Goal: Information Seeking & Learning: Learn about a topic

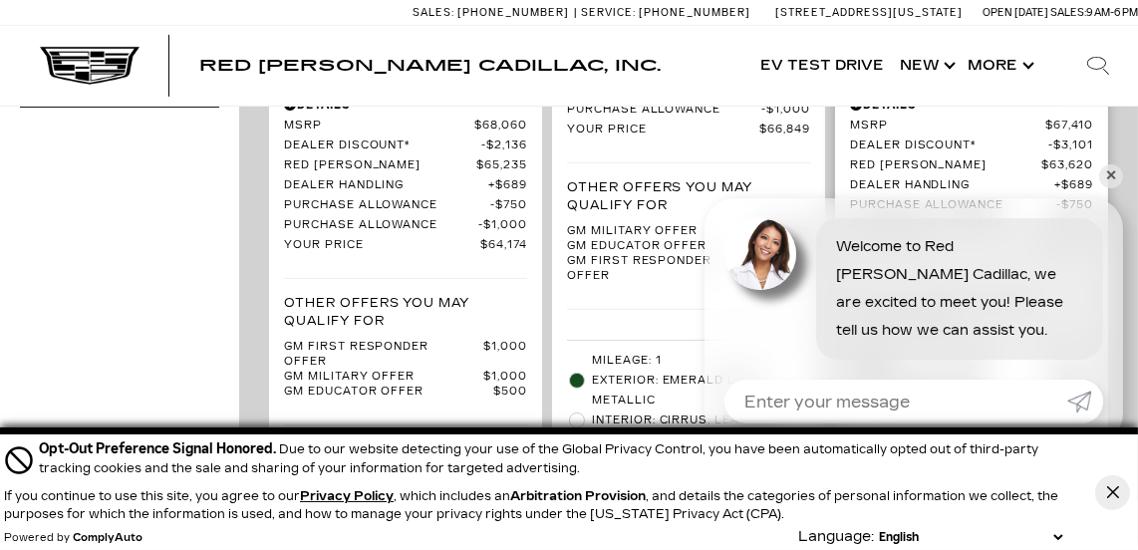
scroll to position [958, 0]
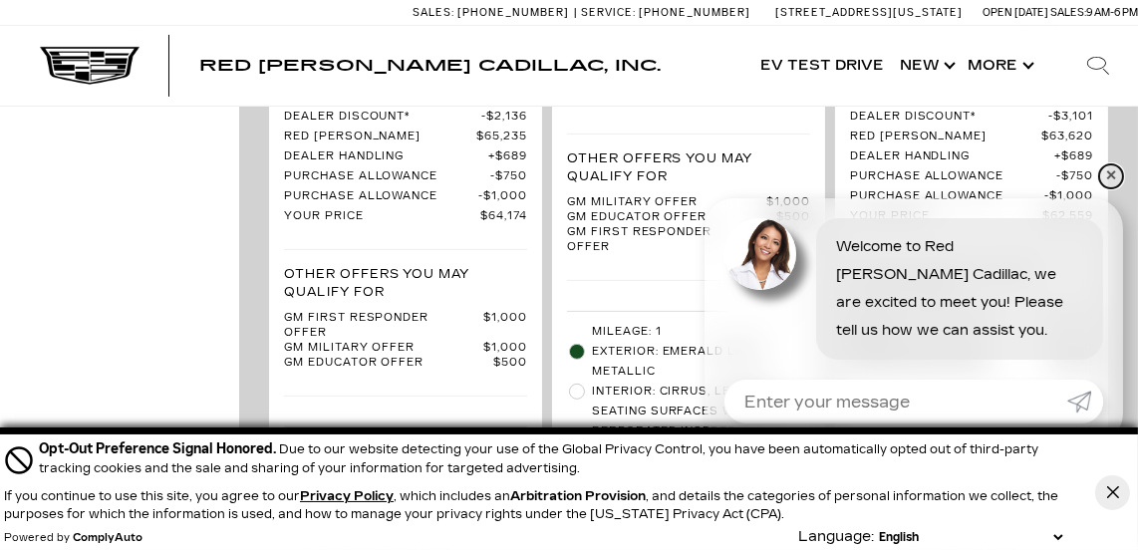
click at [1112, 171] on link "✕" at bounding box center [1111, 176] width 24 height 24
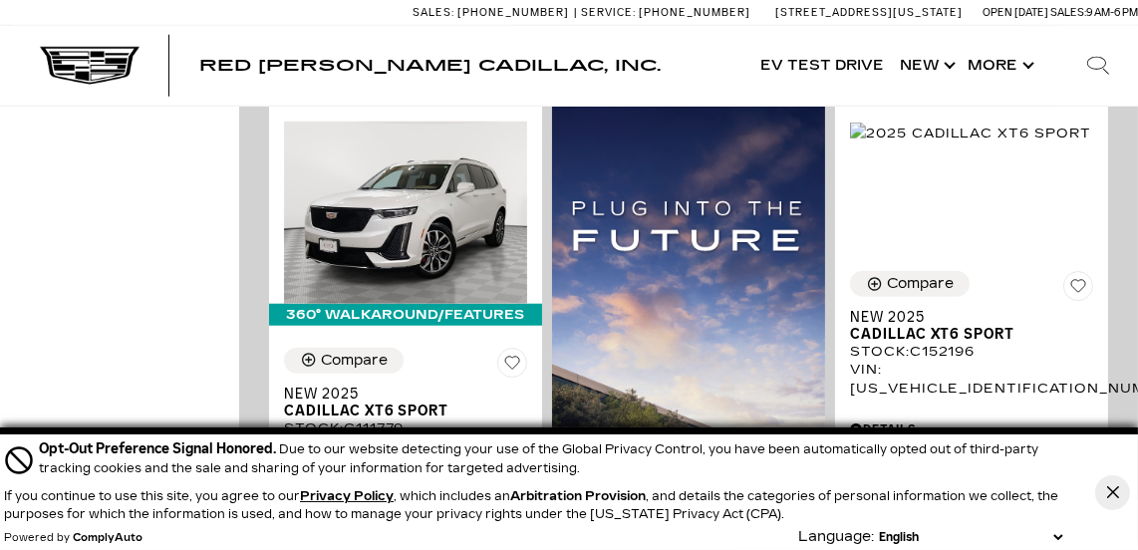
scroll to position [2352, 0]
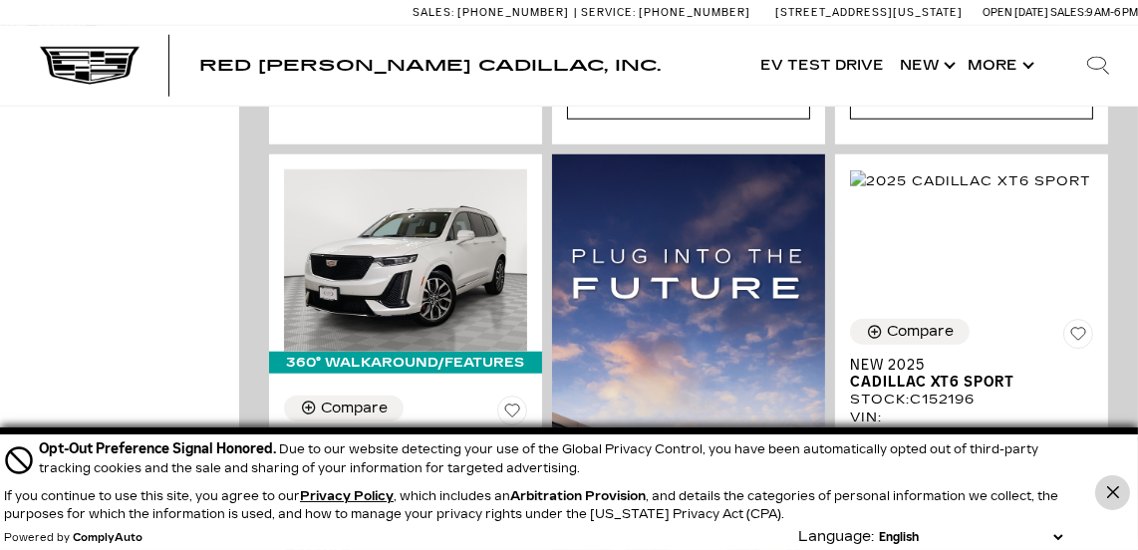
click at [1111, 493] on icon "Close Button" at bounding box center [1112, 492] width 12 height 12
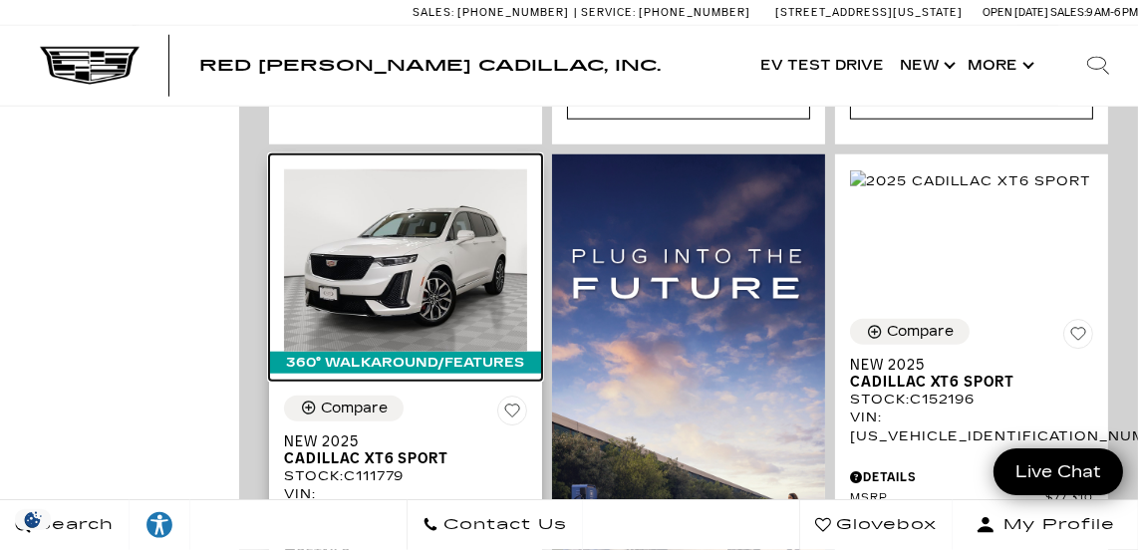
click at [430, 169] on img at bounding box center [405, 260] width 243 height 182
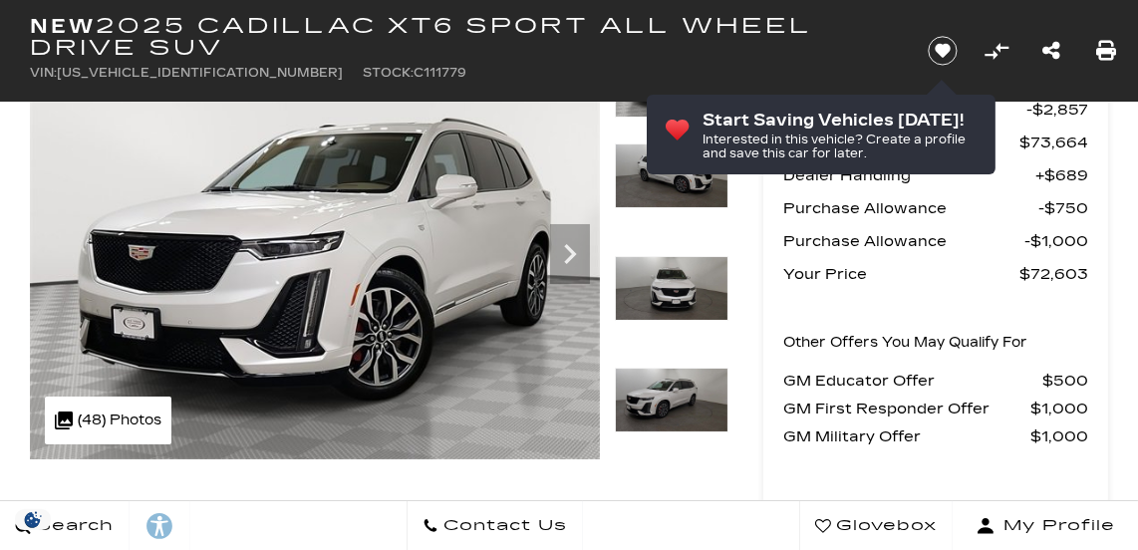
scroll to position [202, 0]
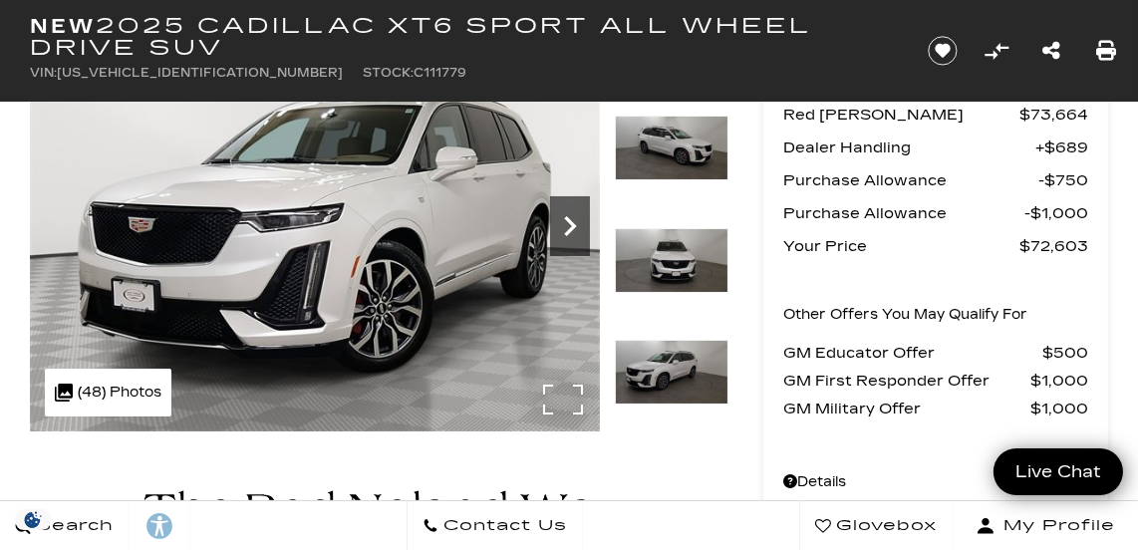
click at [577, 220] on icon "Next" at bounding box center [570, 226] width 40 height 40
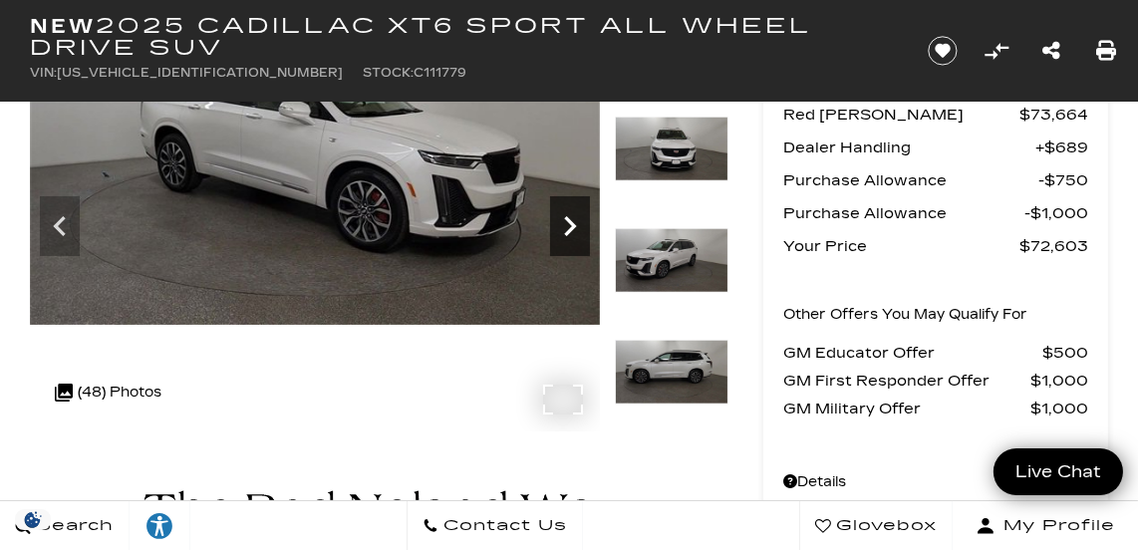
click at [577, 219] on icon "Next" at bounding box center [570, 226] width 40 height 40
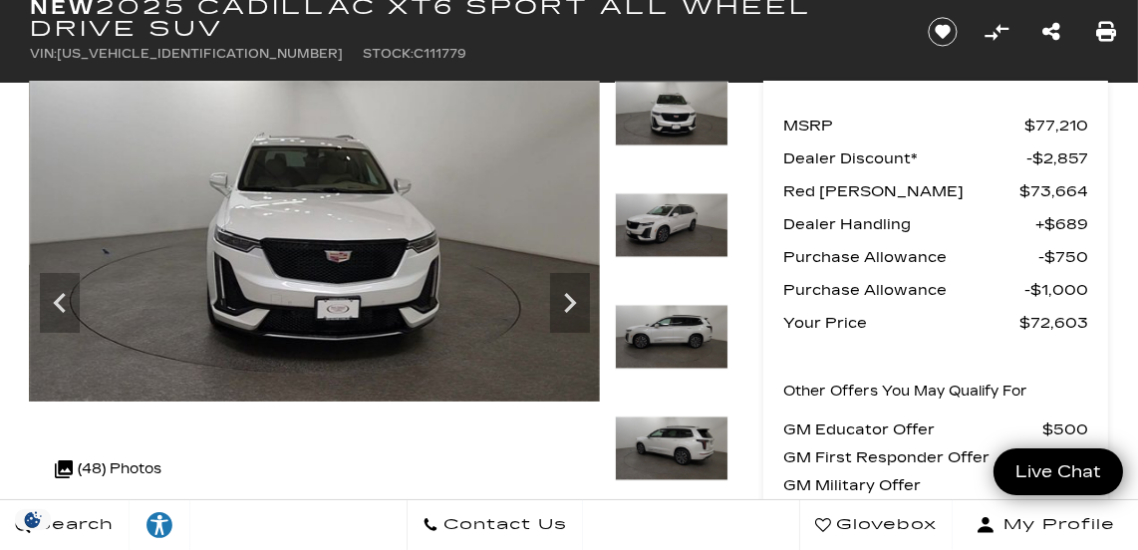
scroll to position [90, 0]
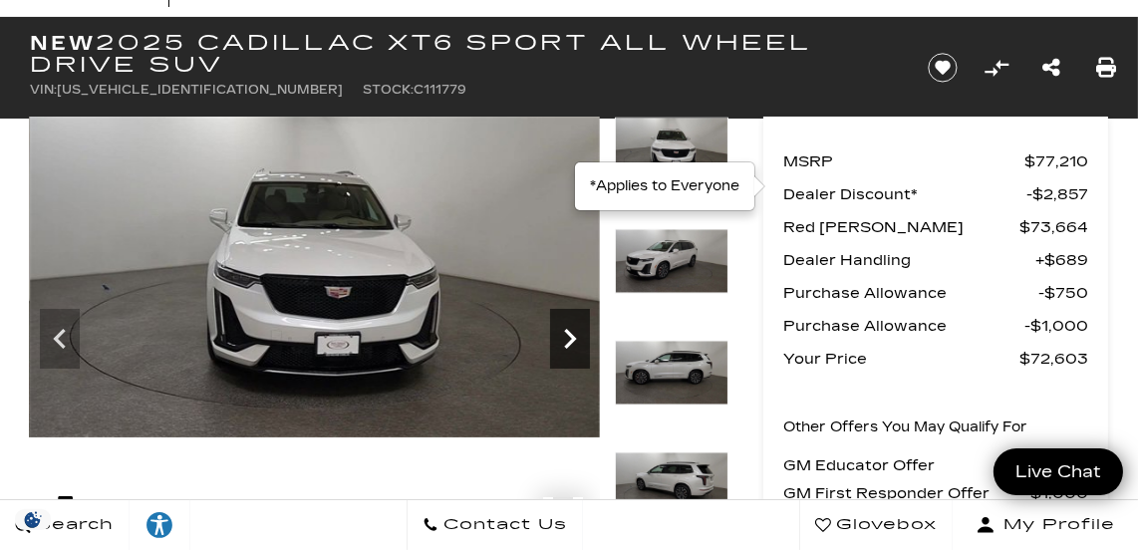
click at [571, 330] on icon "Next" at bounding box center [570, 339] width 40 height 40
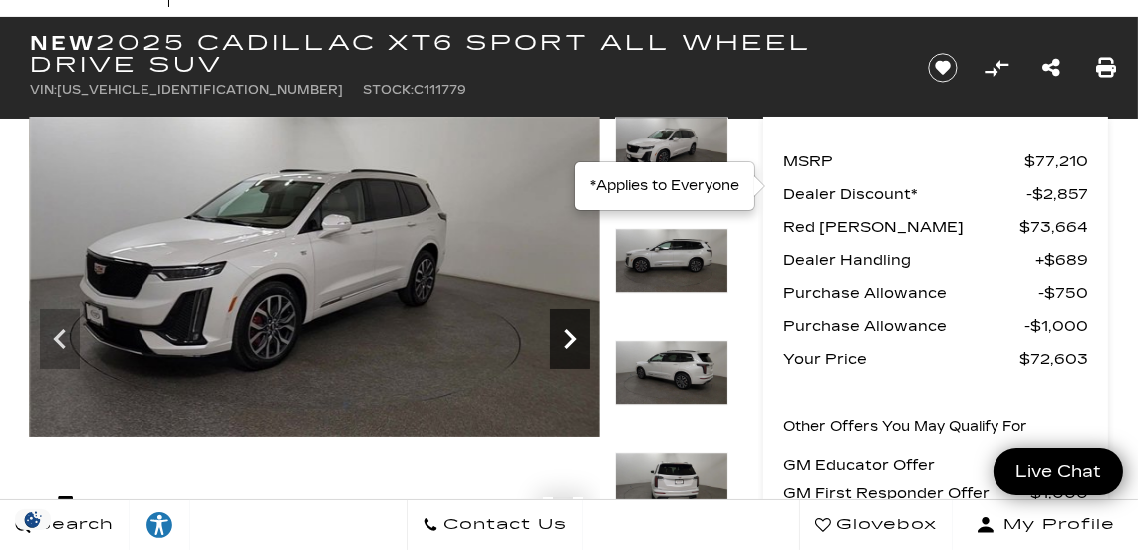
click at [570, 333] on icon "Next" at bounding box center [570, 339] width 12 height 20
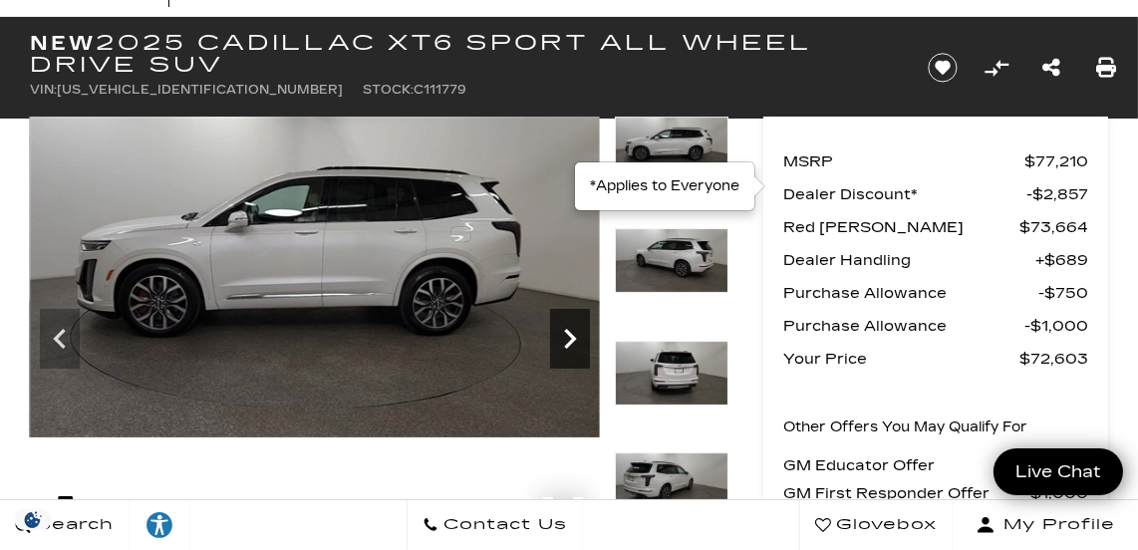
click at [570, 332] on icon "Next" at bounding box center [570, 339] width 12 height 20
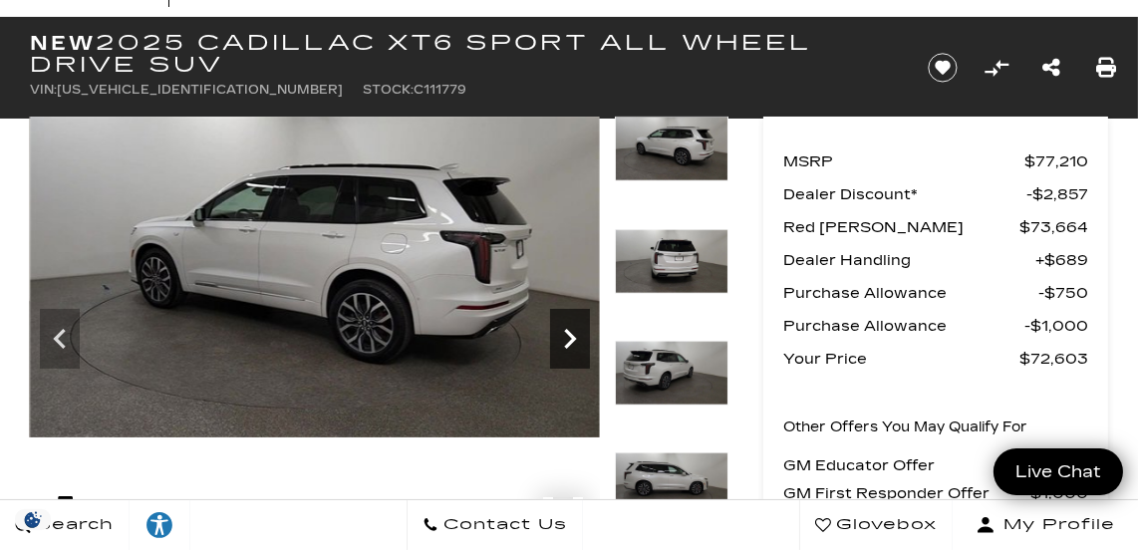
click at [571, 333] on icon "Next" at bounding box center [570, 339] width 12 height 20
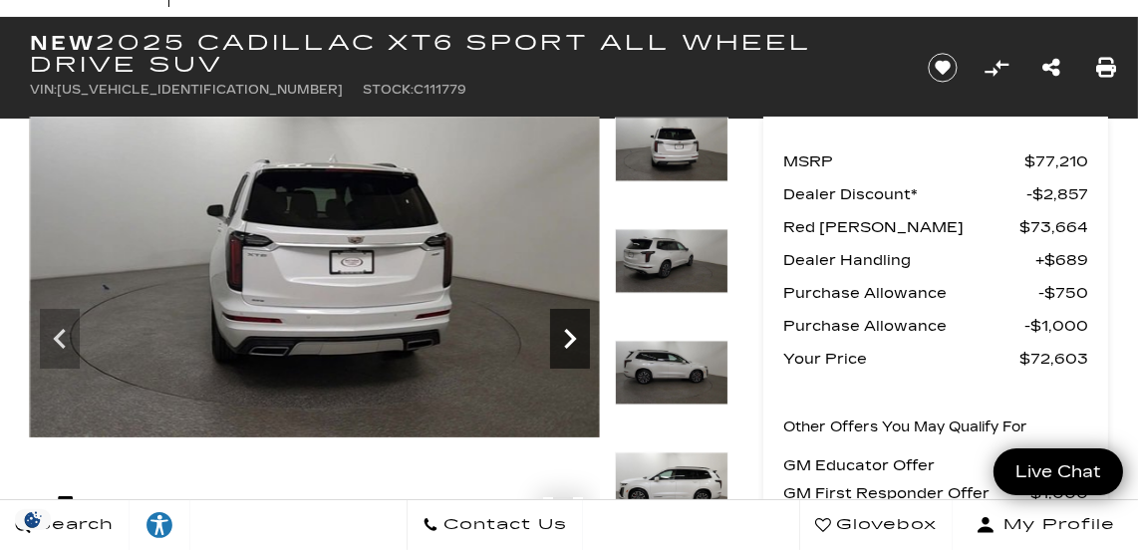
click at [571, 332] on icon "Next" at bounding box center [570, 339] width 12 height 20
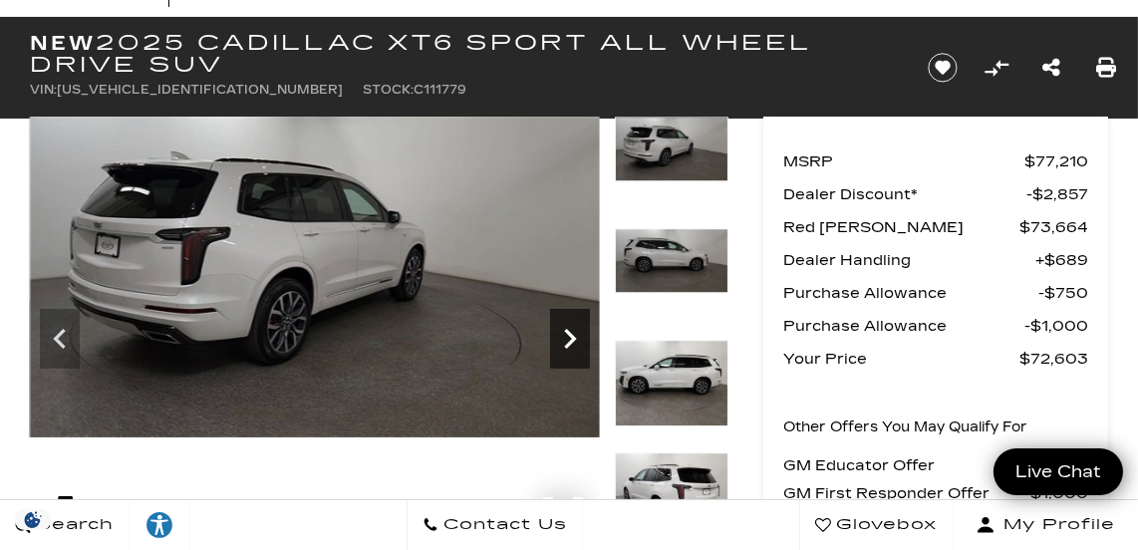
click at [571, 332] on icon "Next" at bounding box center [570, 339] width 12 height 20
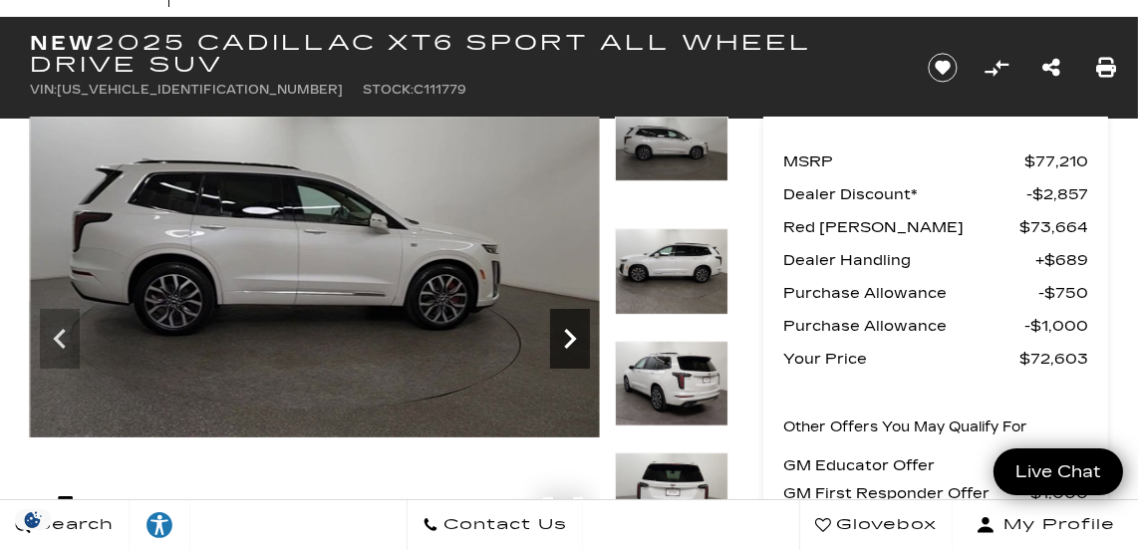
click at [571, 332] on icon "Next" at bounding box center [570, 339] width 12 height 20
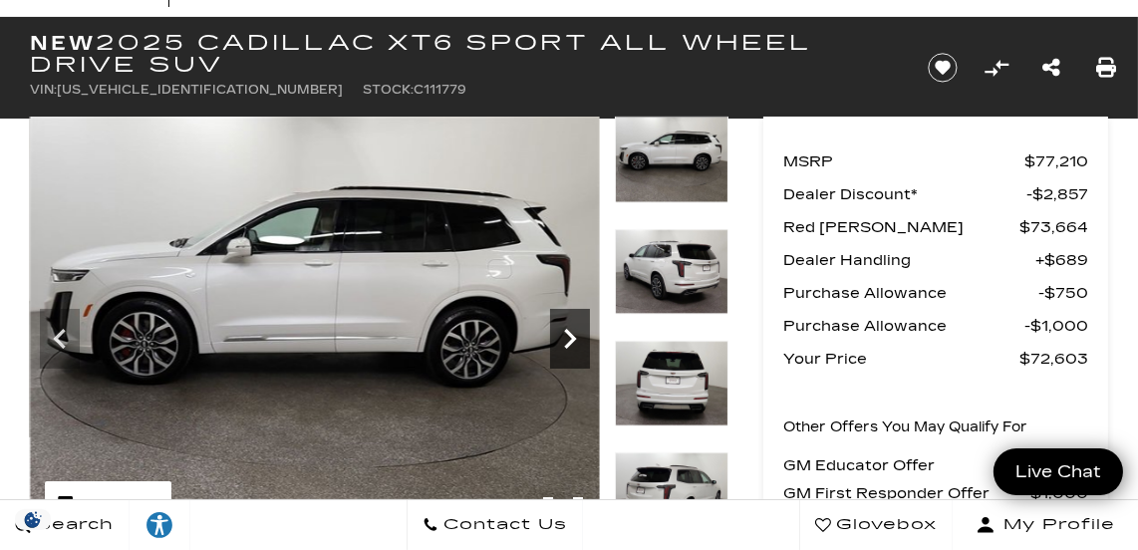
click at [571, 331] on icon "Next" at bounding box center [570, 339] width 40 height 40
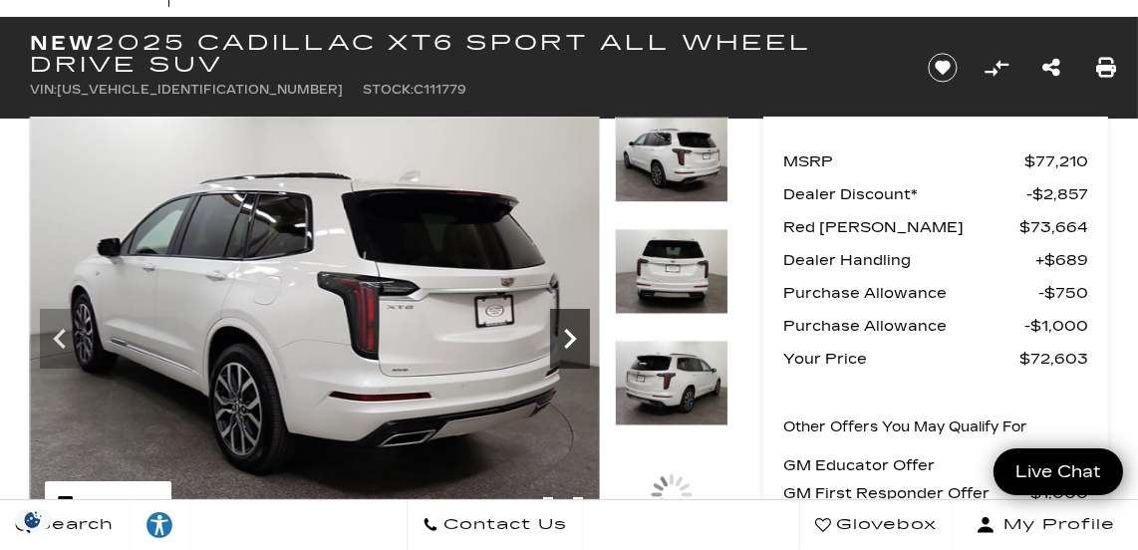
click at [571, 330] on icon "Next" at bounding box center [570, 339] width 40 height 40
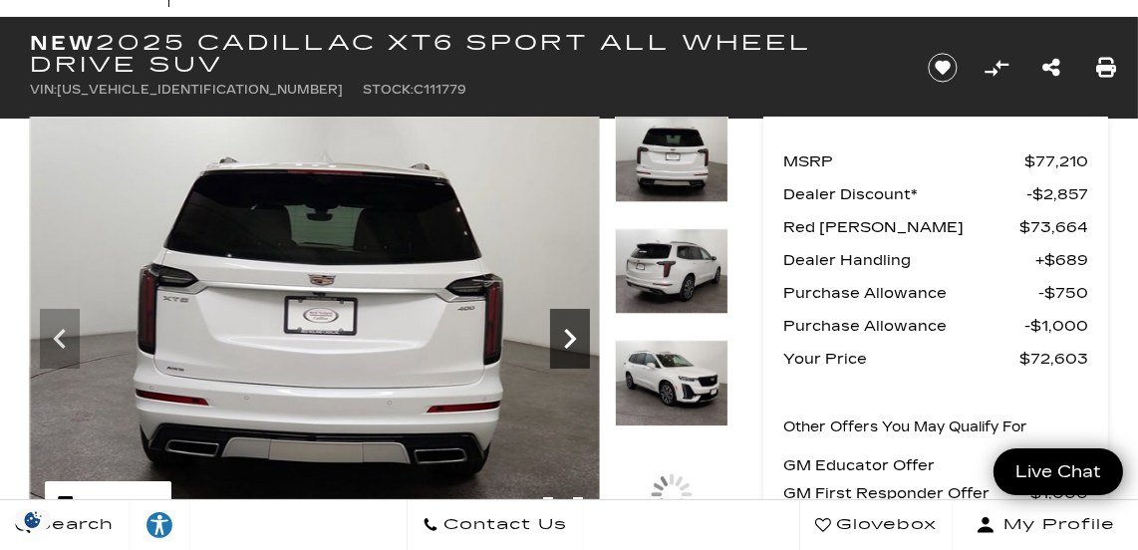
click at [571, 330] on icon "Next" at bounding box center [570, 339] width 40 height 40
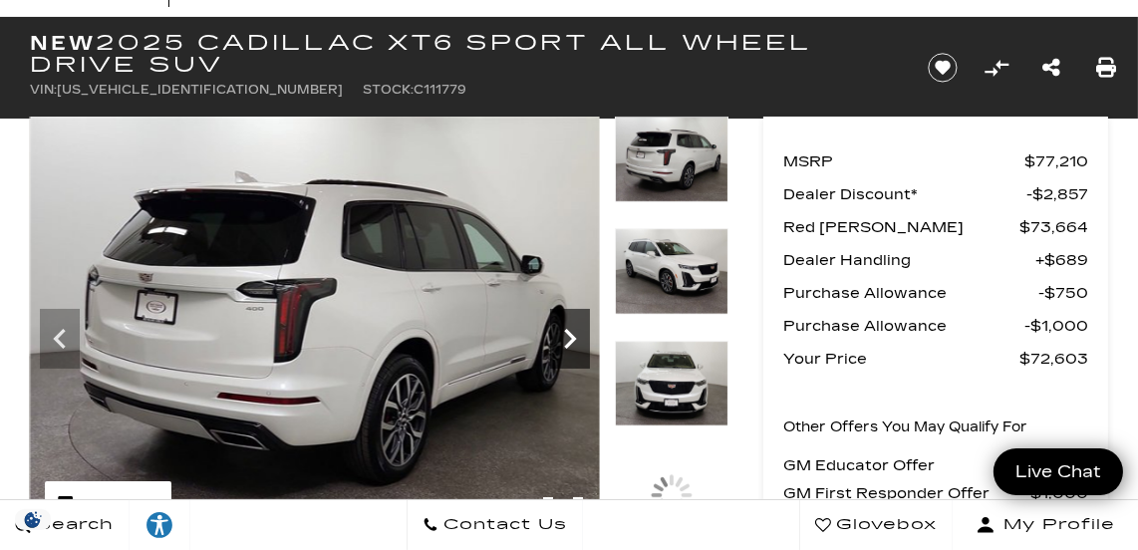
click at [571, 330] on icon "Next" at bounding box center [570, 339] width 40 height 40
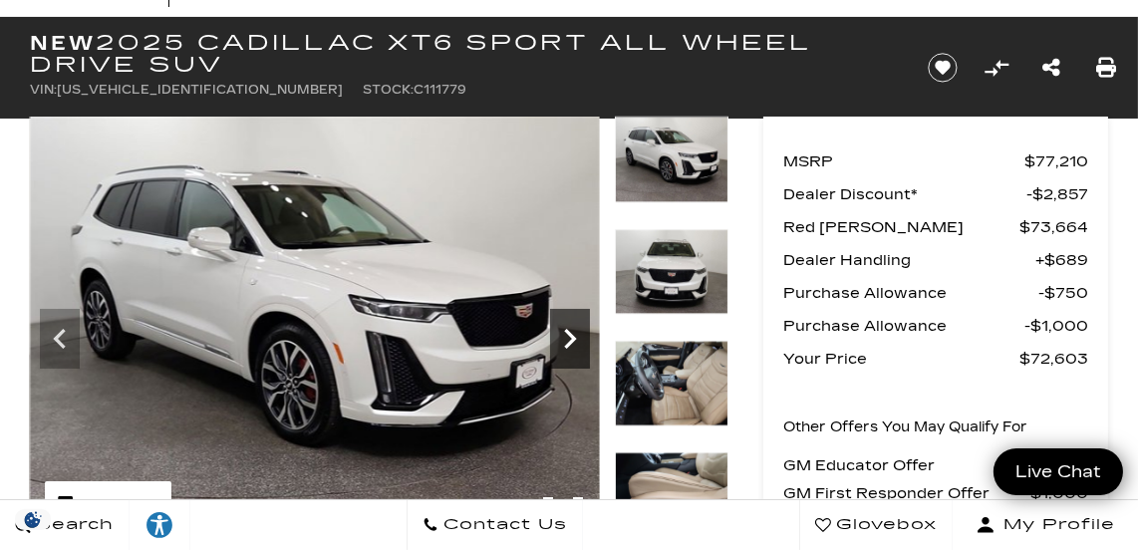
click at [570, 328] on icon "Next" at bounding box center [570, 339] width 40 height 40
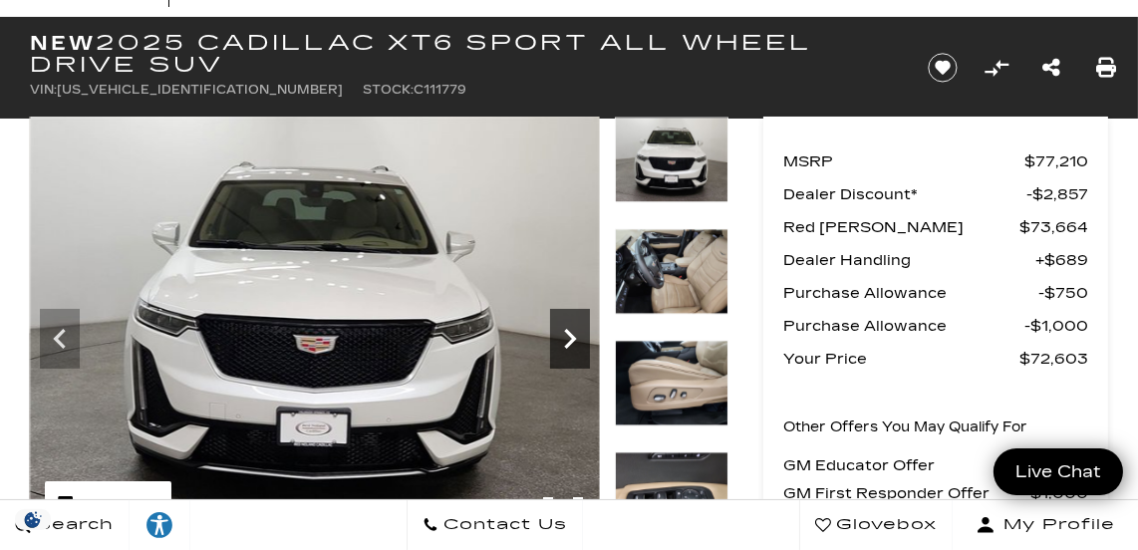
click at [570, 328] on icon "Next" at bounding box center [570, 339] width 40 height 40
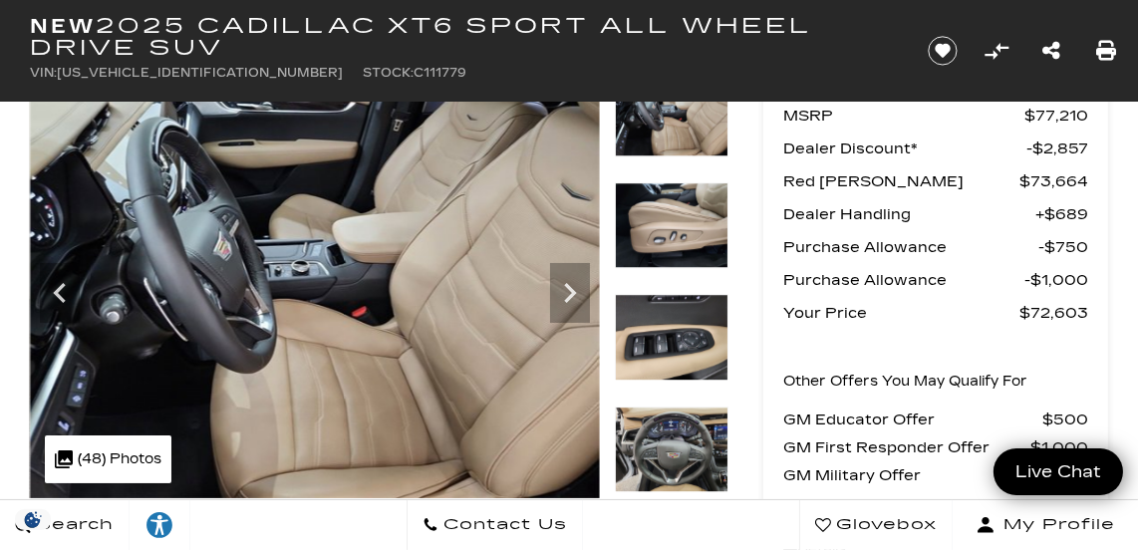
scroll to position [128, 0]
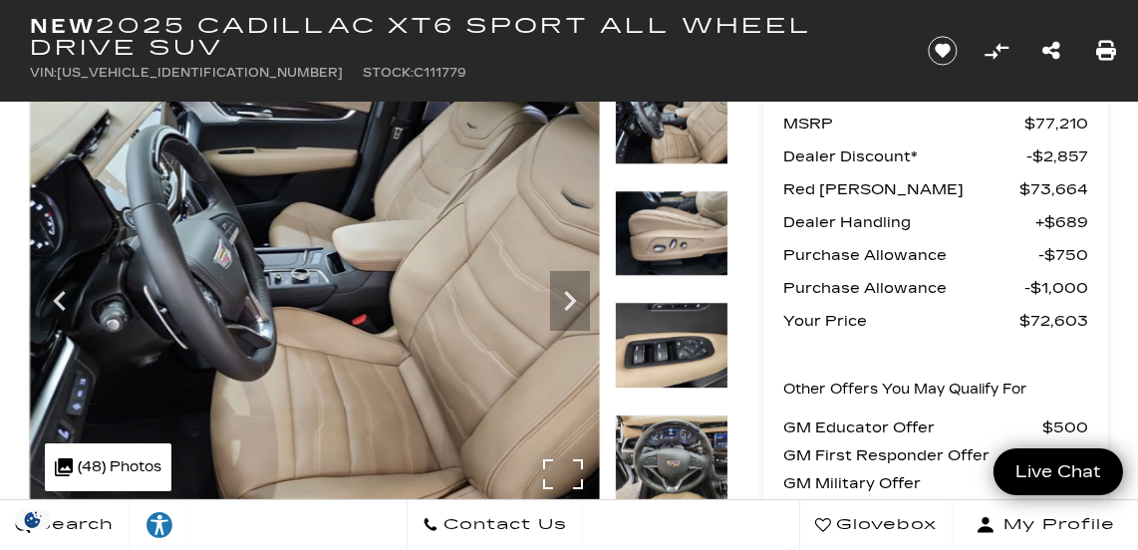
click at [560, 462] on img at bounding box center [315, 292] width 570 height 427
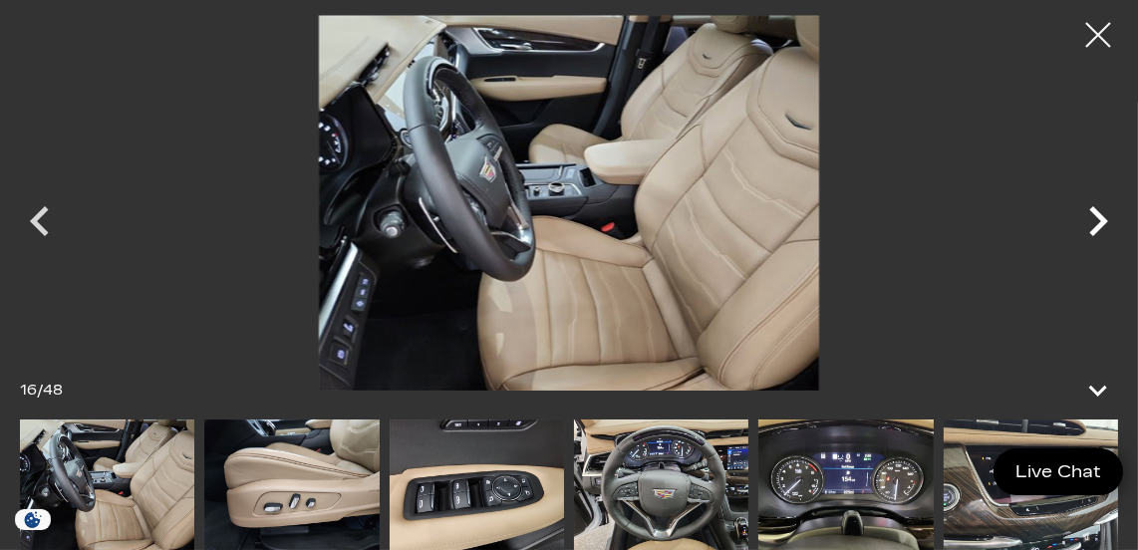
click at [1102, 217] on icon "Next" at bounding box center [1098, 221] width 19 height 30
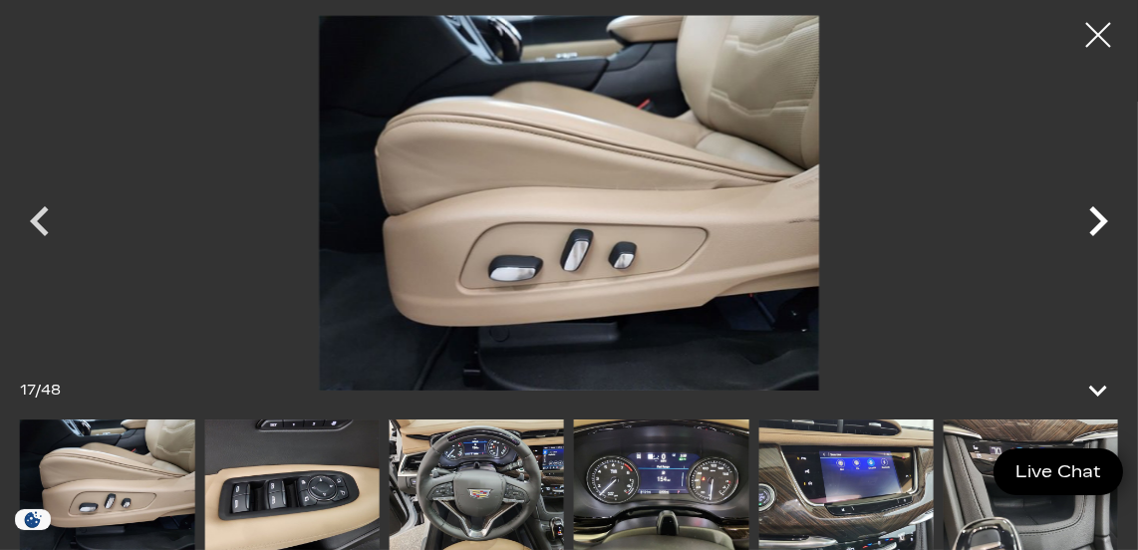
click at [1103, 216] on icon "Next" at bounding box center [1098, 221] width 19 height 30
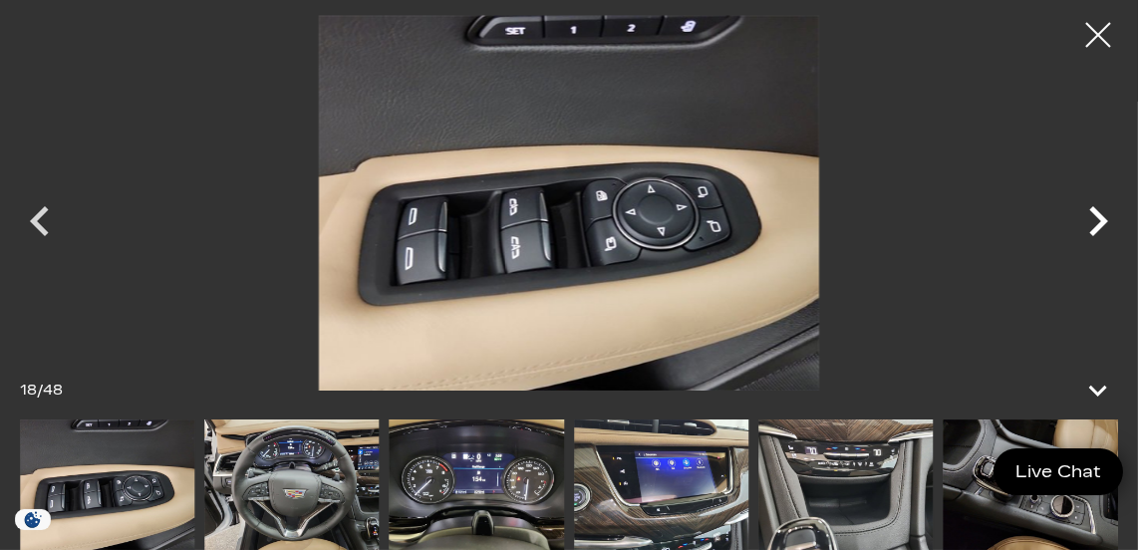
click at [1103, 217] on icon "Next" at bounding box center [1098, 221] width 19 height 30
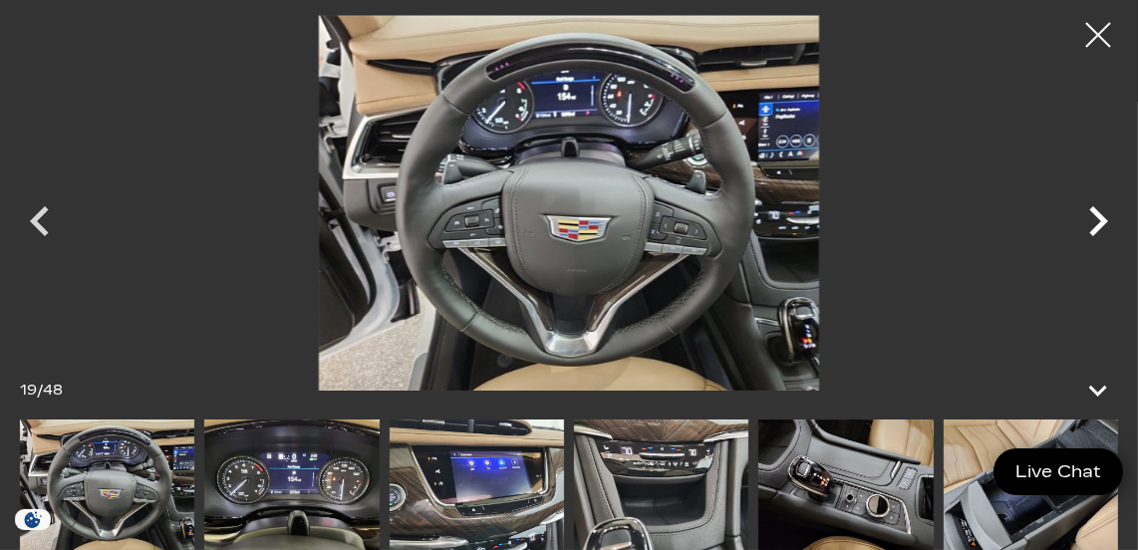
click at [1103, 215] on icon "Next" at bounding box center [1098, 221] width 60 height 60
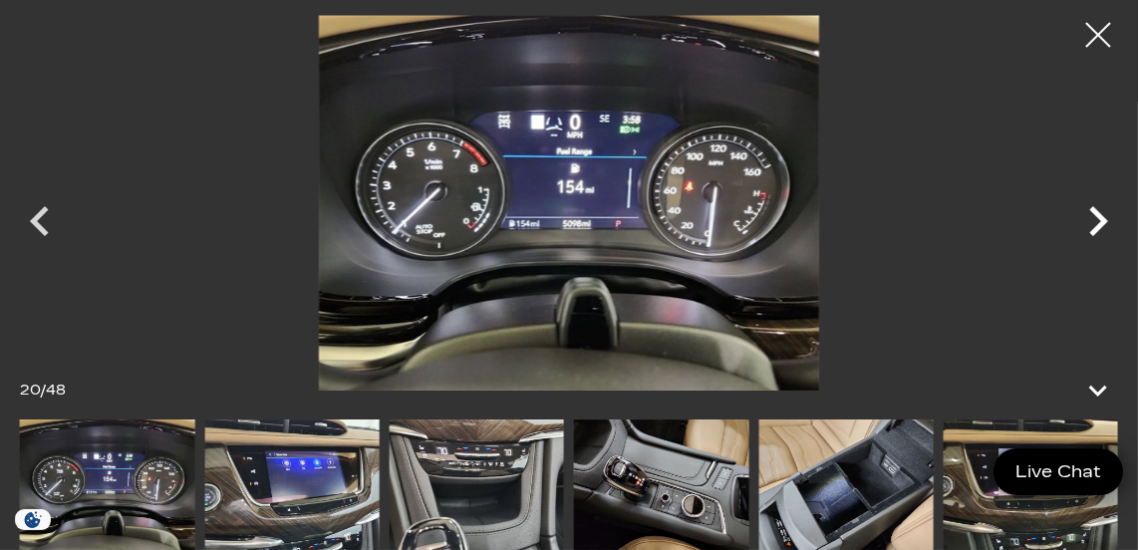
click at [1102, 214] on icon "Next" at bounding box center [1098, 221] width 60 height 60
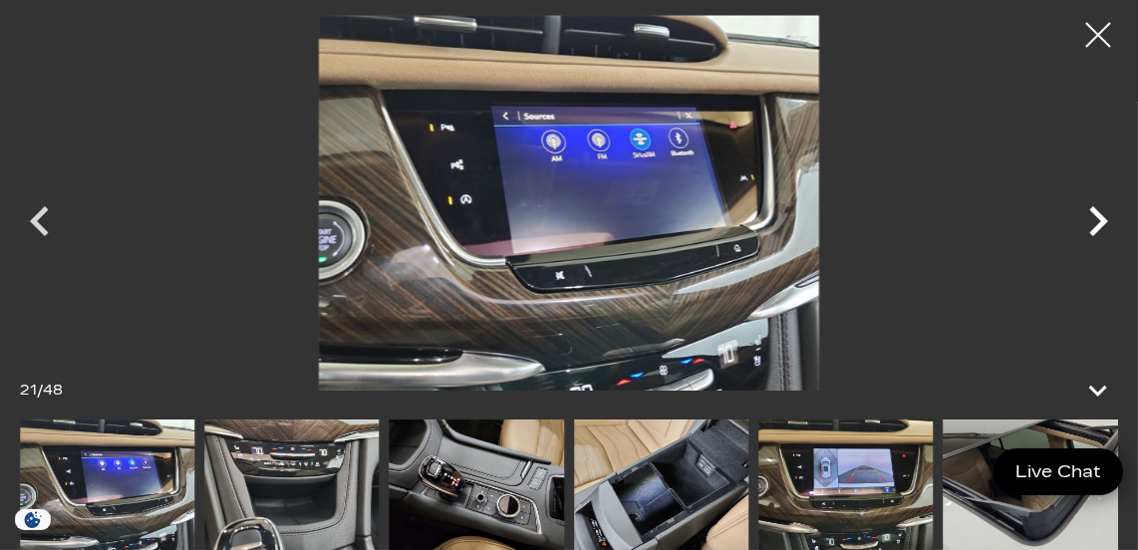
click at [1103, 214] on icon "Next" at bounding box center [1098, 221] width 60 height 60
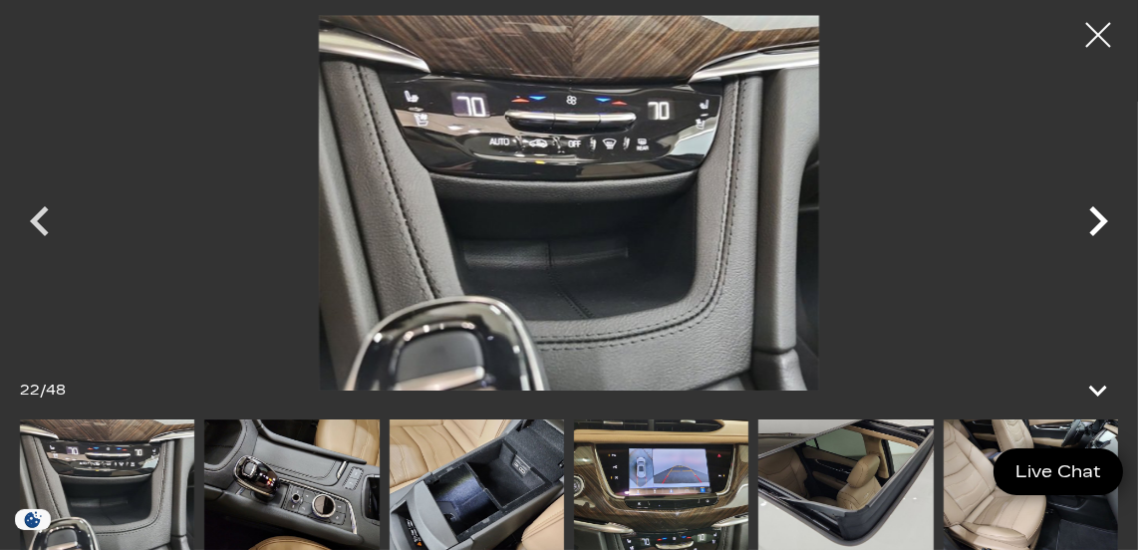
click at [1103, 214] on icon "Next" at bounding box center [1098, 221] width 60 height 60
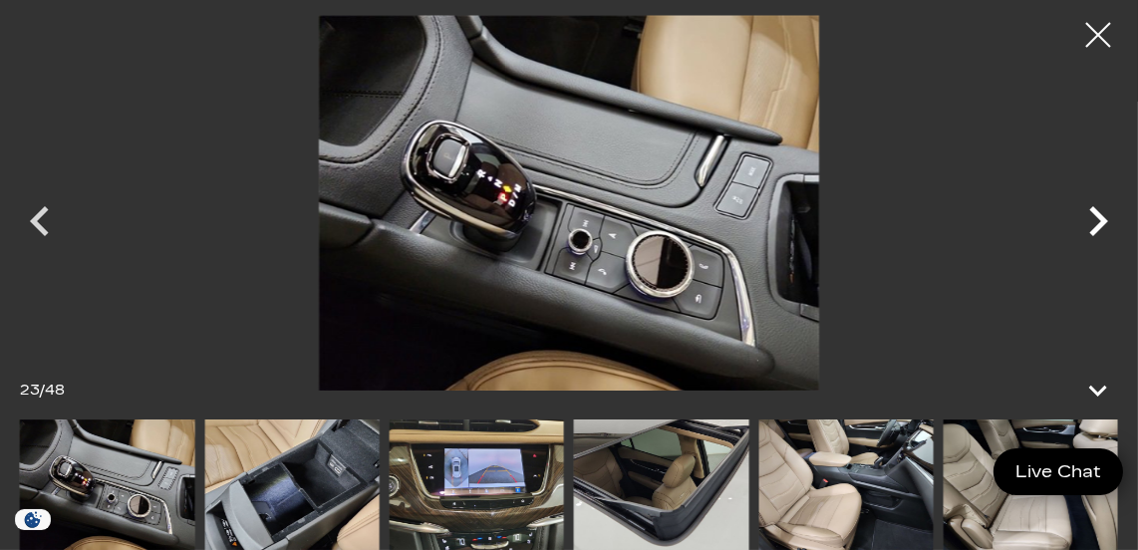
click at [1102, 214] on icon "Next" at bounding box center [1098, 221] width 60 height 60
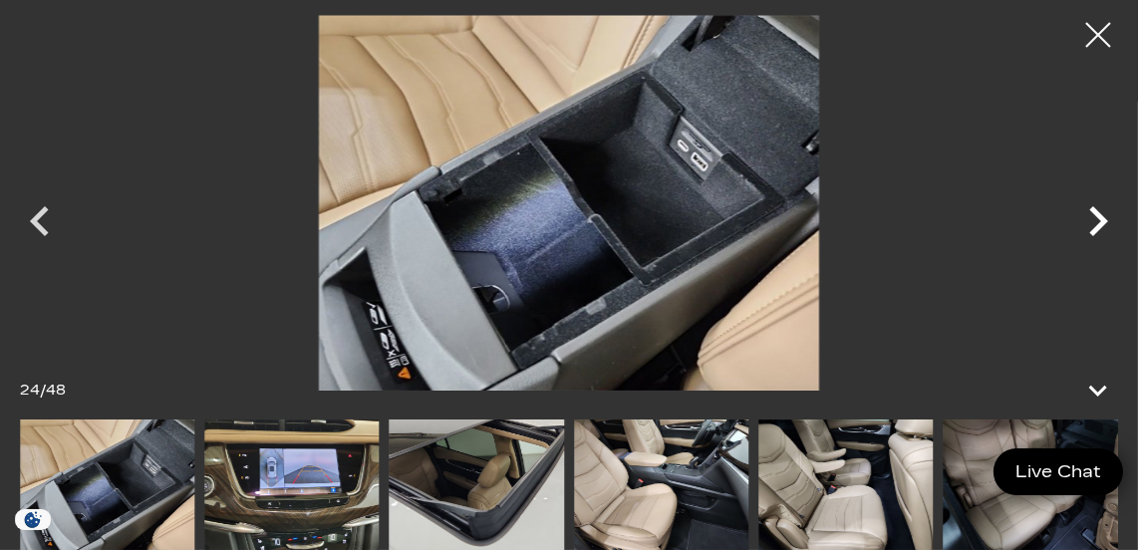
click at [1102, 213] on icon "Next" at bounding box center [1098, 221] width 60 height 60
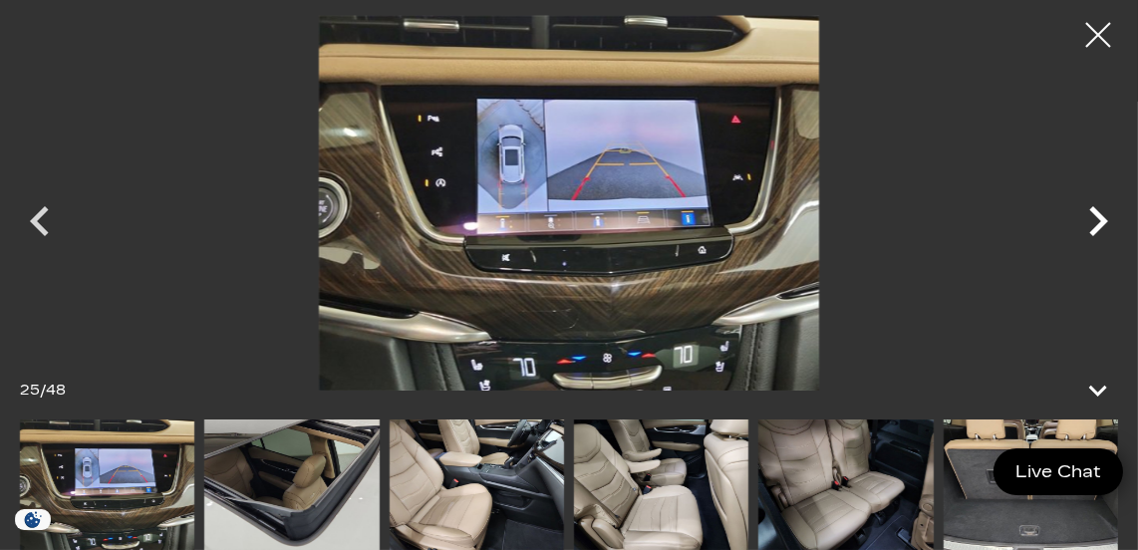
click at [1102, 214] on icon "Next" at bounding box center [1098, 221] width 60 height 60
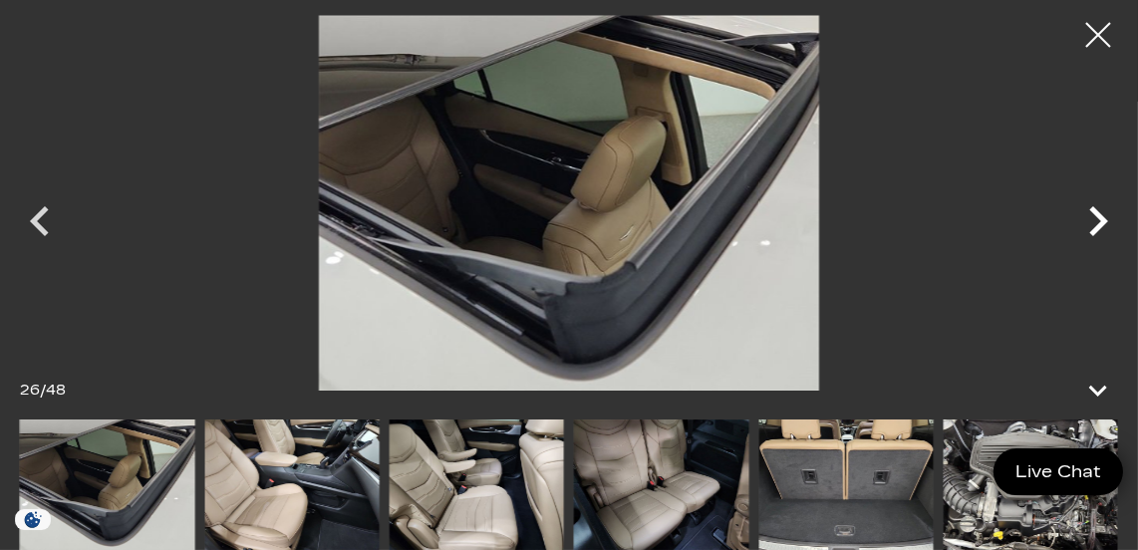
click at [1102, 214] on icon "Next" at bounding box center [1098, 221] width 60 height 60
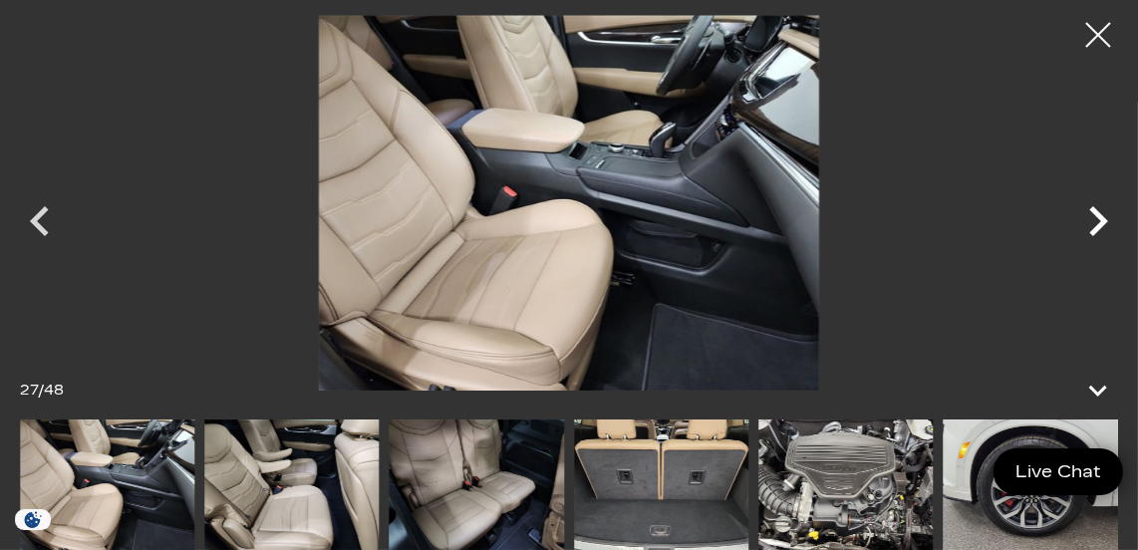
click at [1101, 214] on icon "Next" at bounding box center [1098, 221] width 60 height 60
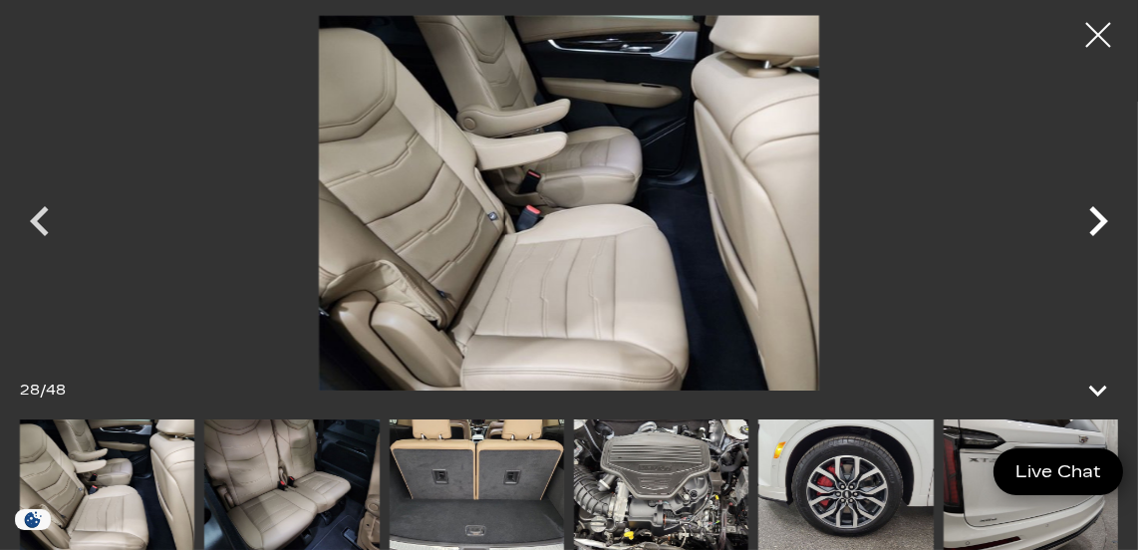
click at [1102, 213] on icon "Next" at bounding box center [1098, 221] width 60 height 60
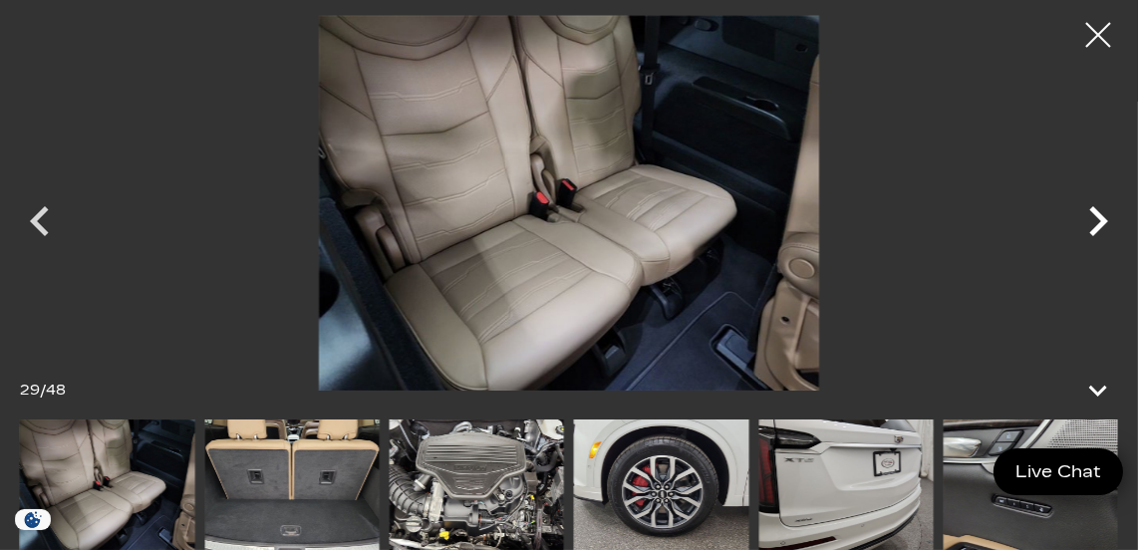
click at [1102, 213] on icon "Next" at bounding box center [1098, 221] width 60 height 60
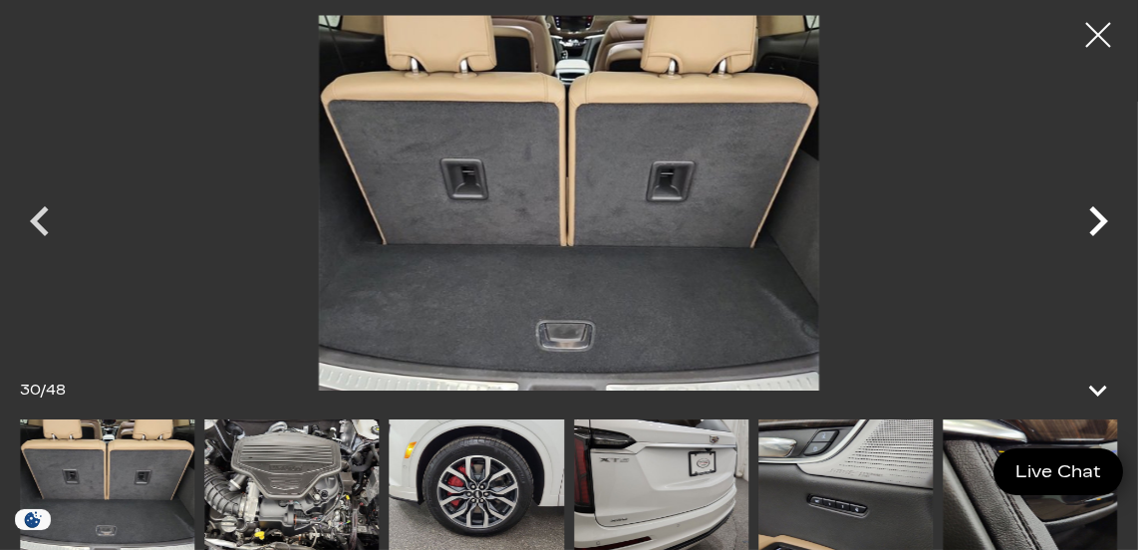
click at [1102, 213] on icon "Next" at bounding box center [1098, 221] width 60 height 60
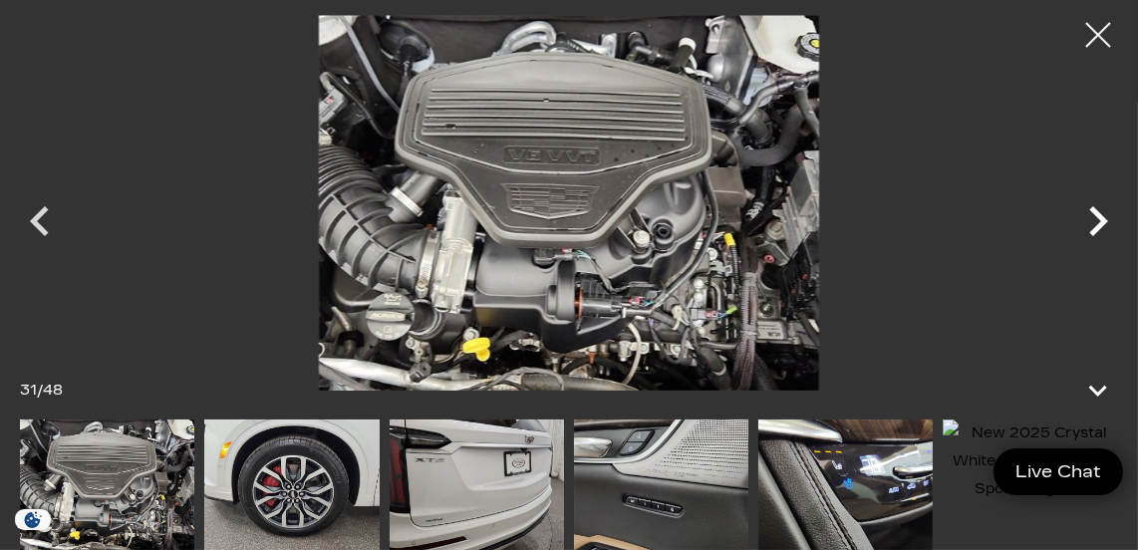
click at [1102, 213] on icon "Next" at bounding box center [1098, 221] width 60 height 60
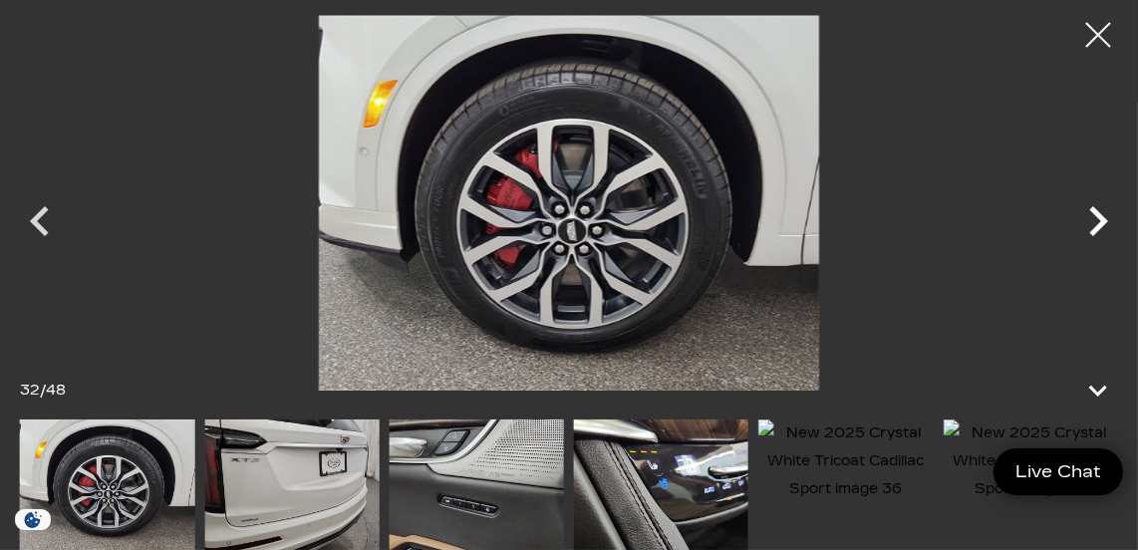
click at [1102, 215] on icon "Next" at bounding box center [1098, 221] width 19 height 30
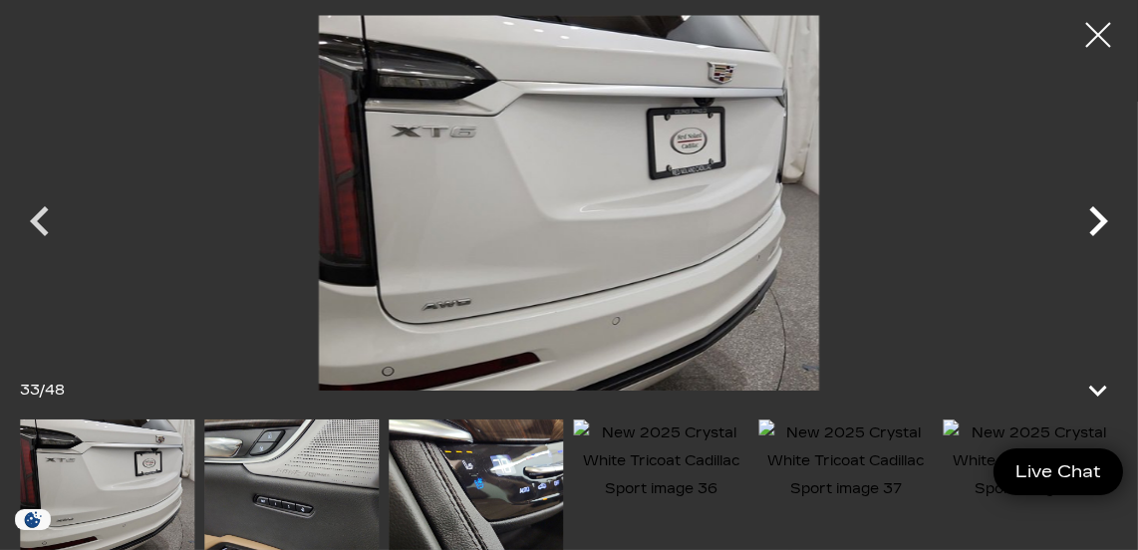
click at [1100, 216] on icon "Next" at bounding box center [1098, 221] width 19 height 30
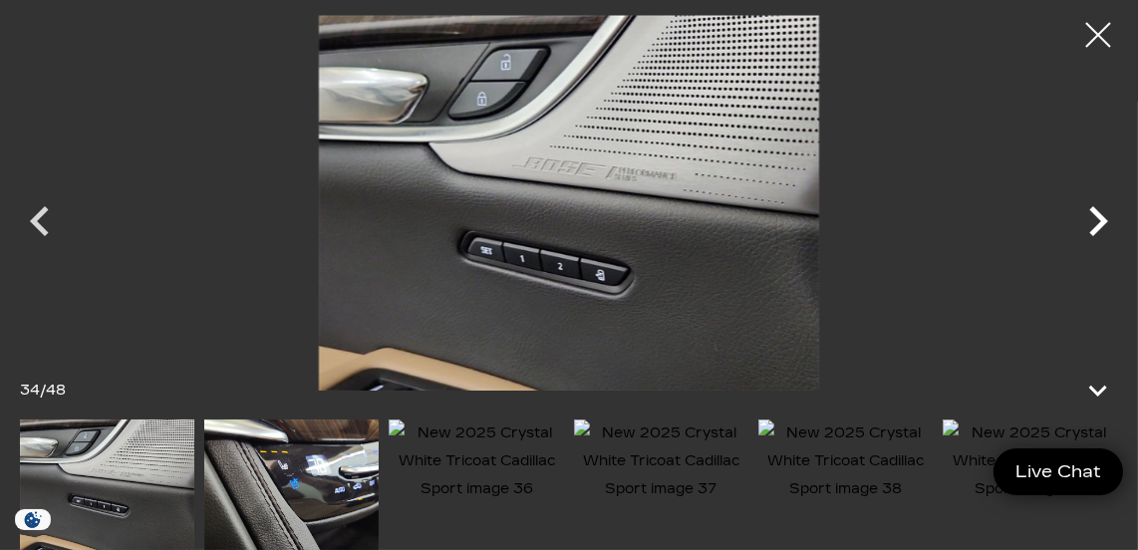
click at [1101, 214] on icon "Next" at bounding box center [1098, 221] width 19 height 30
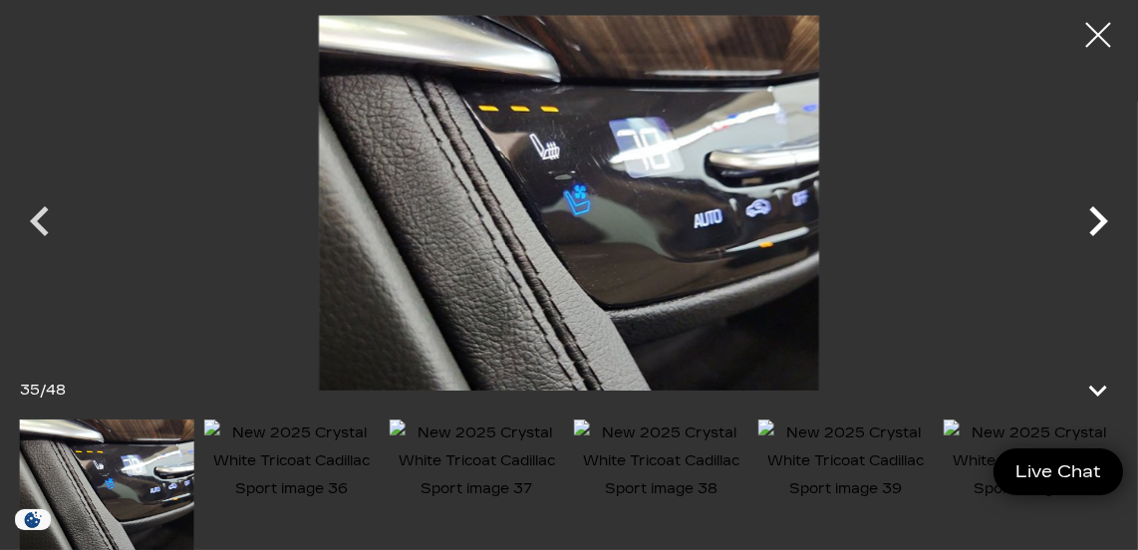
click at [1101, 215] on icon "Next" at bounding box center [1098, 221] width 19 height 30
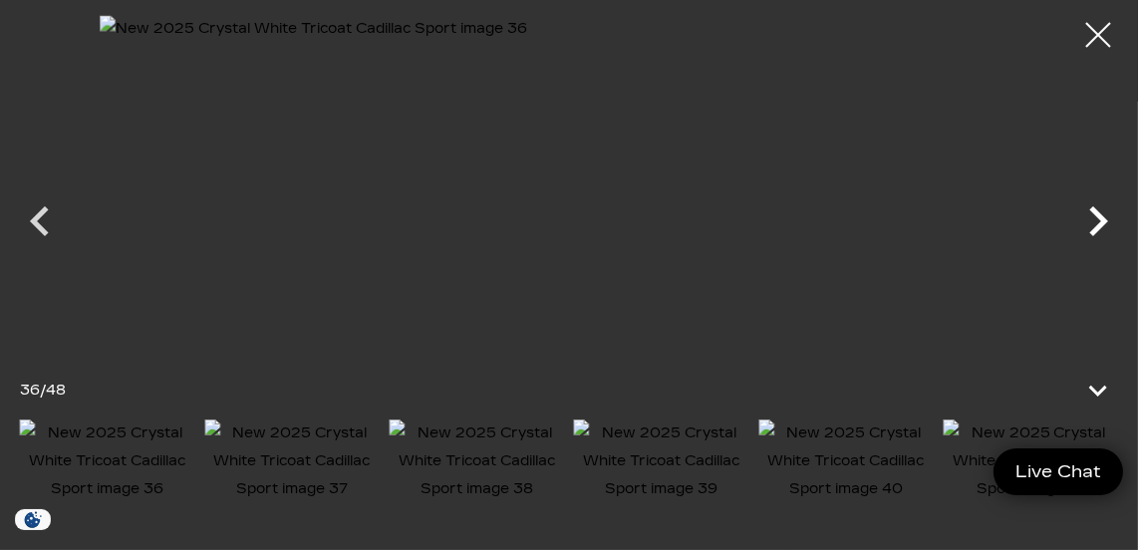
click at [1101, 214] on icon "Next" at bounding box center [1098, 221] width 19 height 30
click at [1093, 210] on icon "Next" at bounding box center [1098, 221] width 19 height 30
click at [1094, 209] on icon "Next" at bounding box center [1098, 221] width 19 height 30
click at [1098, 24] on div at bounding box center [1098, 35] width 53 height 53
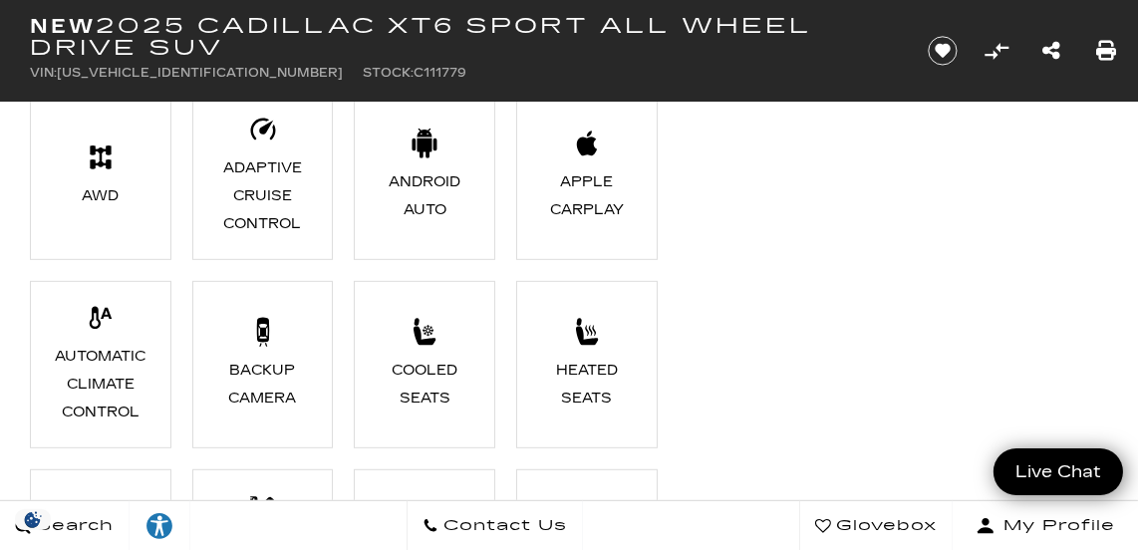
scroll to position [1295, 0]
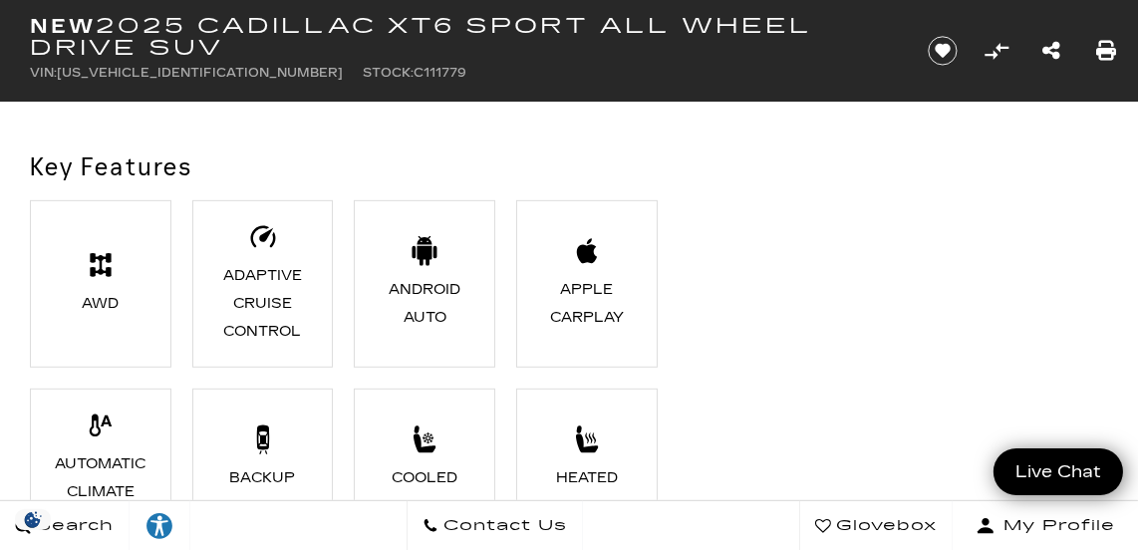
click at [276, 296] on div "Adaptive Cruise Control" at bounding box center [263, 304] width 98 height 84
drag, startPoint x: 99, startPoint y: 244, endPoint x: 124, endPoint y: 234, distance: 26.8
click at [99, 244] on li "AWD" at bounding box center [100, 283] width 141 height 167
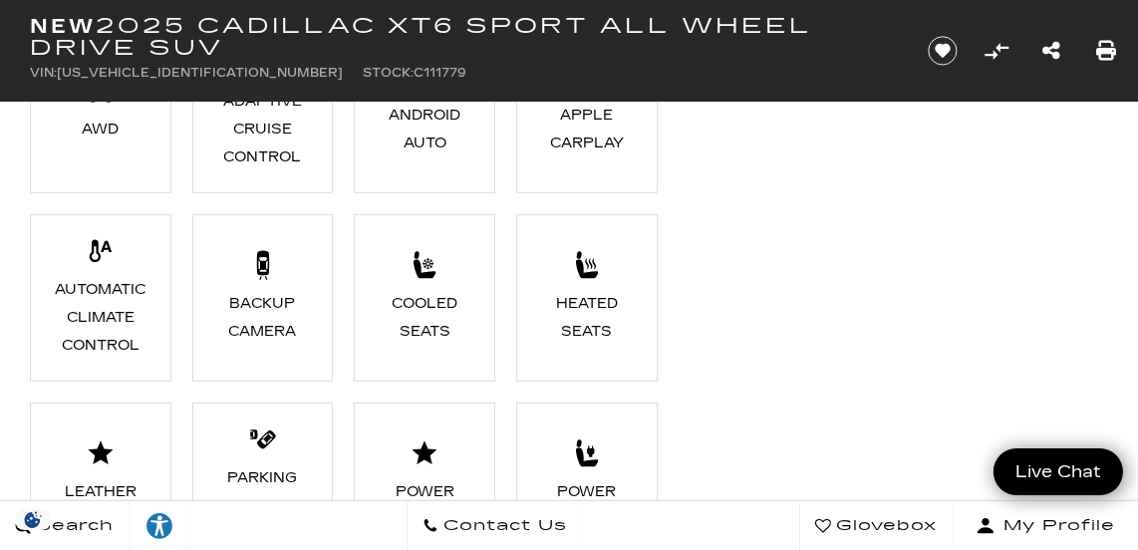
scroll to position [1533, 0]
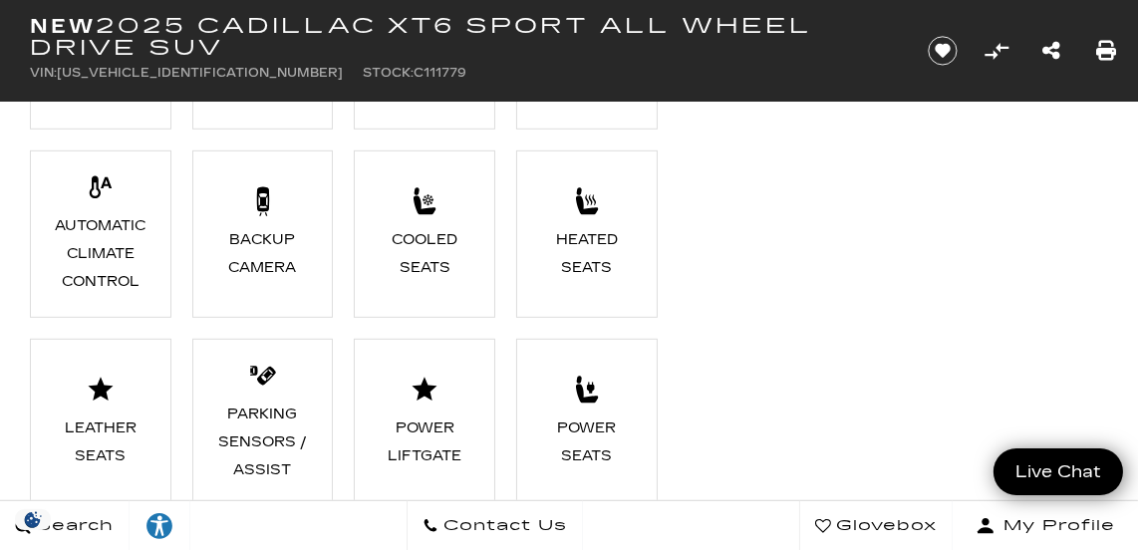
click at [261, 218] on li "Backup Camera" at bounding box center [262, 233] width 141 height 167
drag, startPoint x: 424, startPoint y: 233, endPoint x: 494, endPoint y: 218, distance: 71.3
click at [425, 233] on div "Cooled Seats" at bounding box center [425, 254] width 98 height 56
drag, startPoint x: 569, startPoint y: 219, endPoint x: 580, endPoint y: 210, distance: 14.2
click at [569, 219] on li "Heated Seats" at bounding box center [586, 233] width 141 height 167
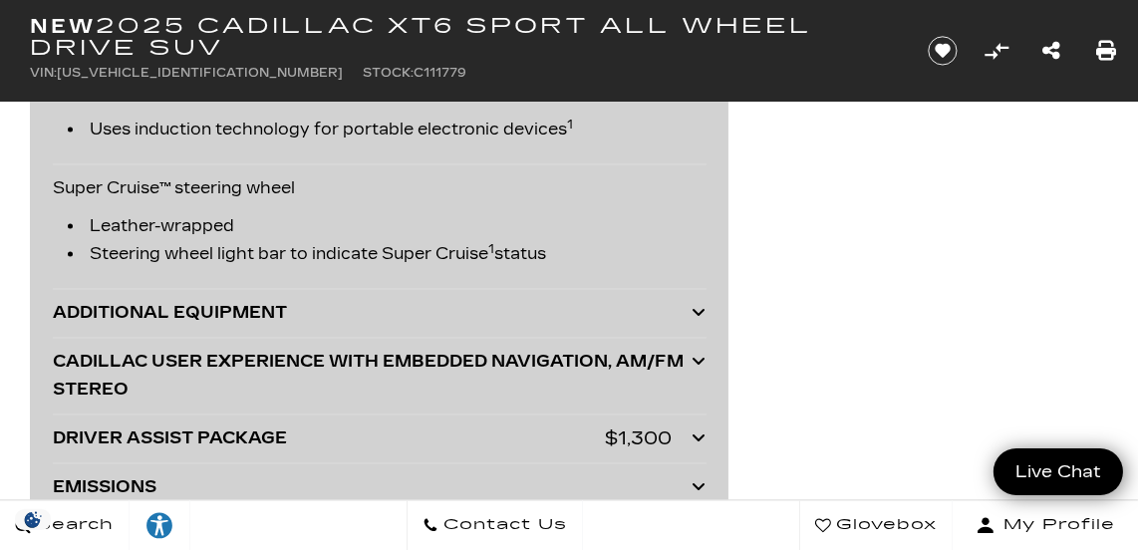
scroll to position [5344, 0]
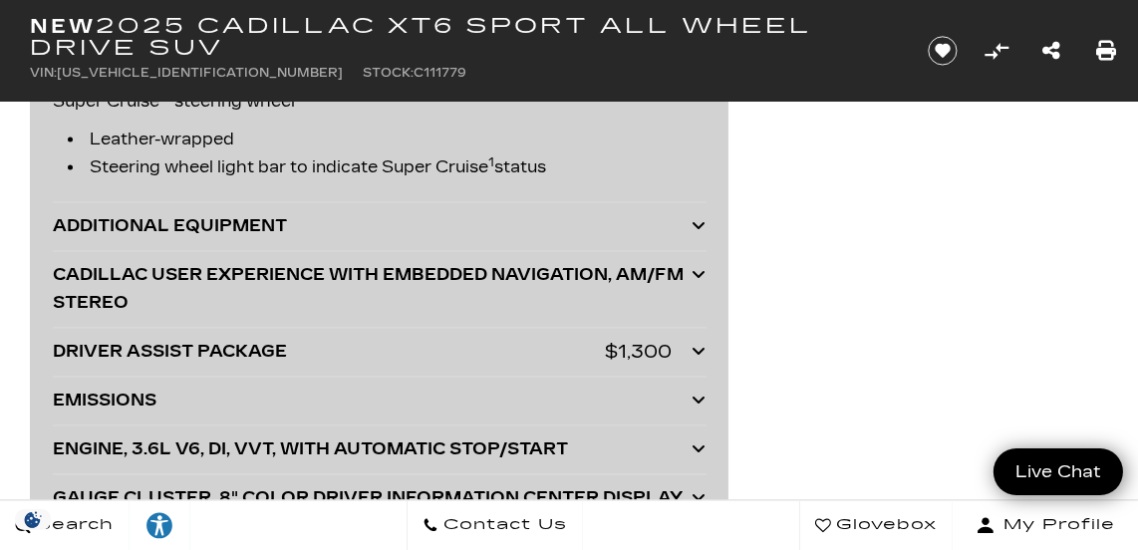
click at [696, 282] on icon at bounding box center [699, 274] width 14 height 16
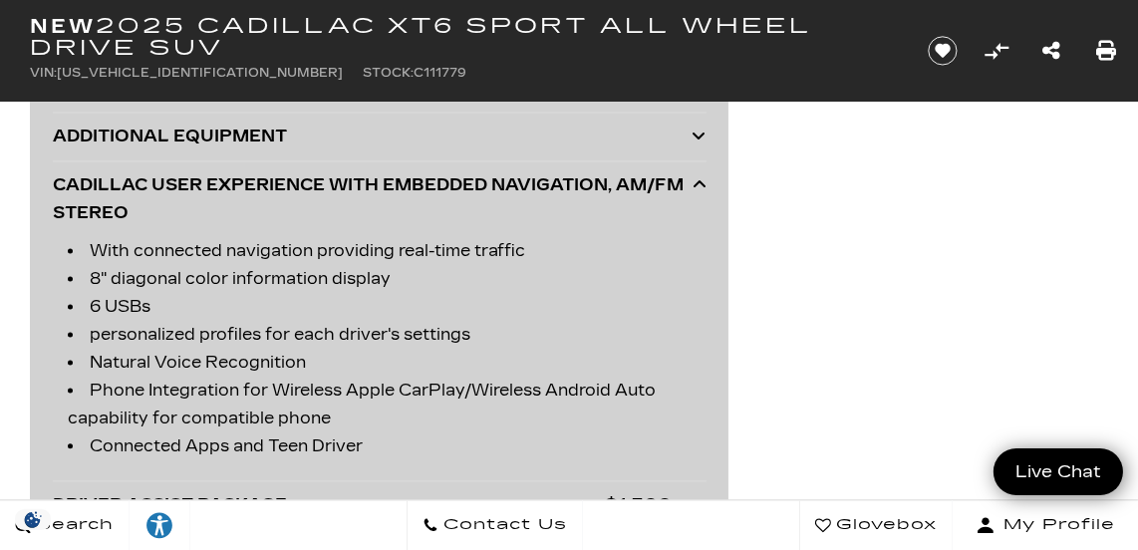
scroll to position [5441, 0]
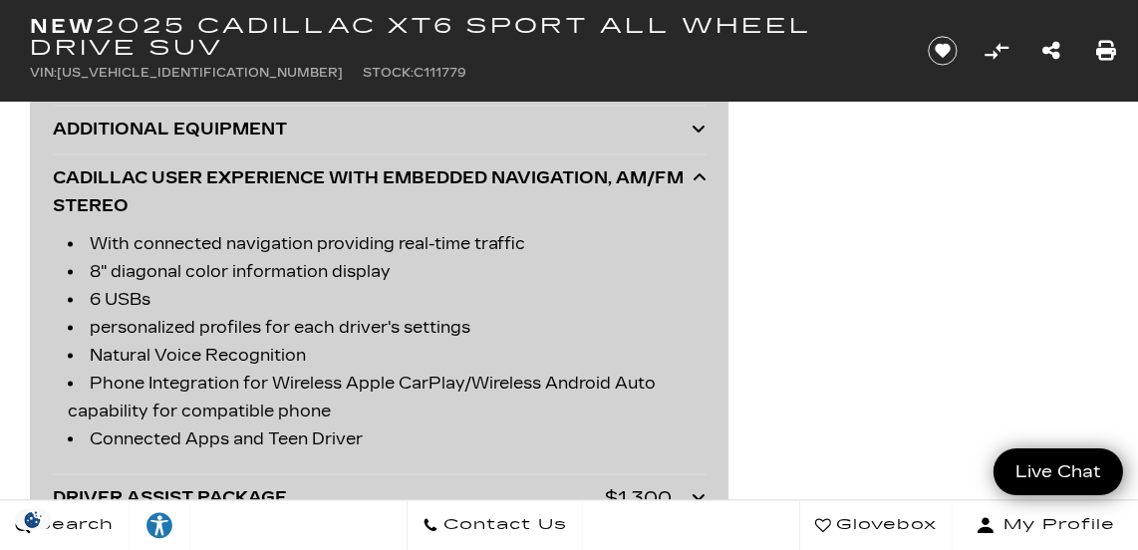
click at [698, 185] on icon at bounding box center [699, 177] width 14 height 16
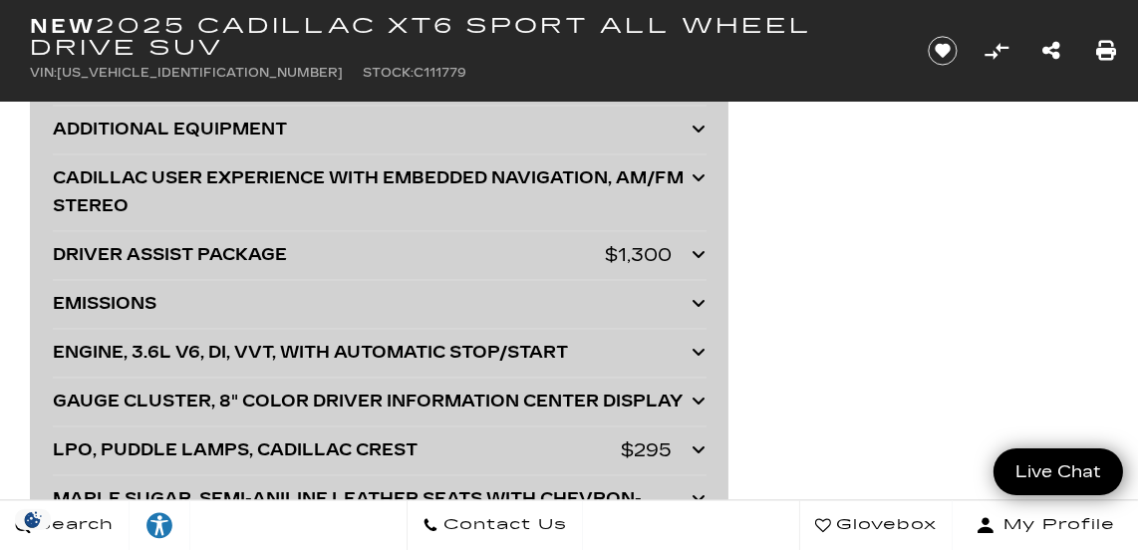
click at [701, 262] on icon at bounding box center [699, 254] width 14 height 16
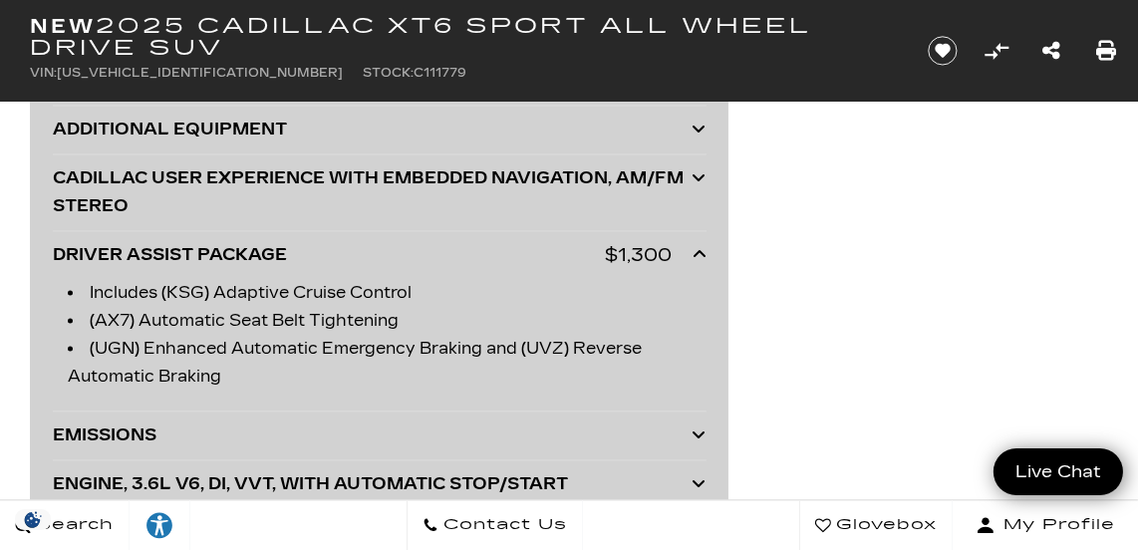
click at [696, 262] on icon at bounding box center [699, 254] width 14 height 16
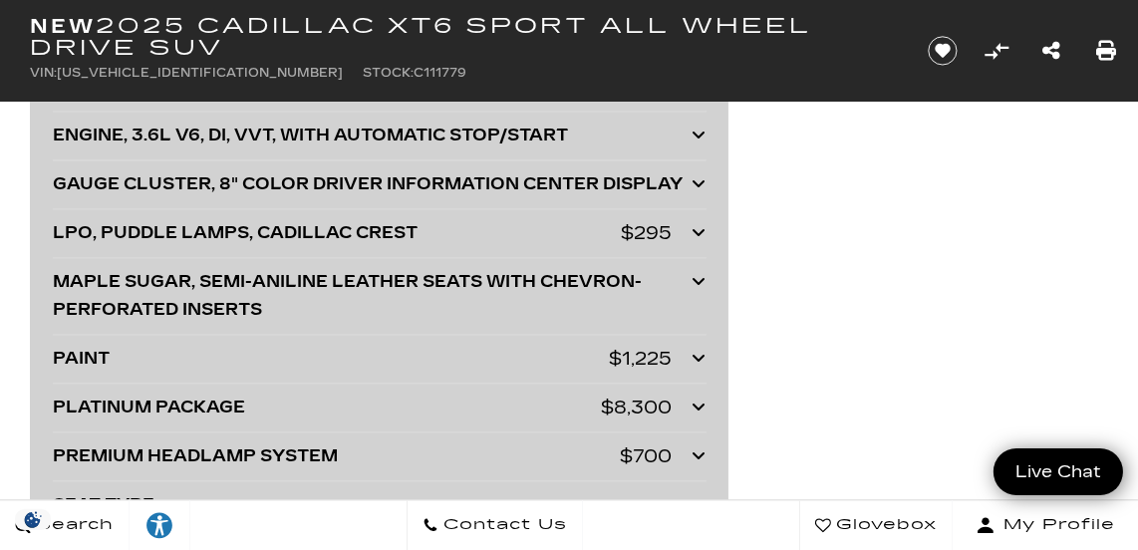
scroll to position [5673, 0]
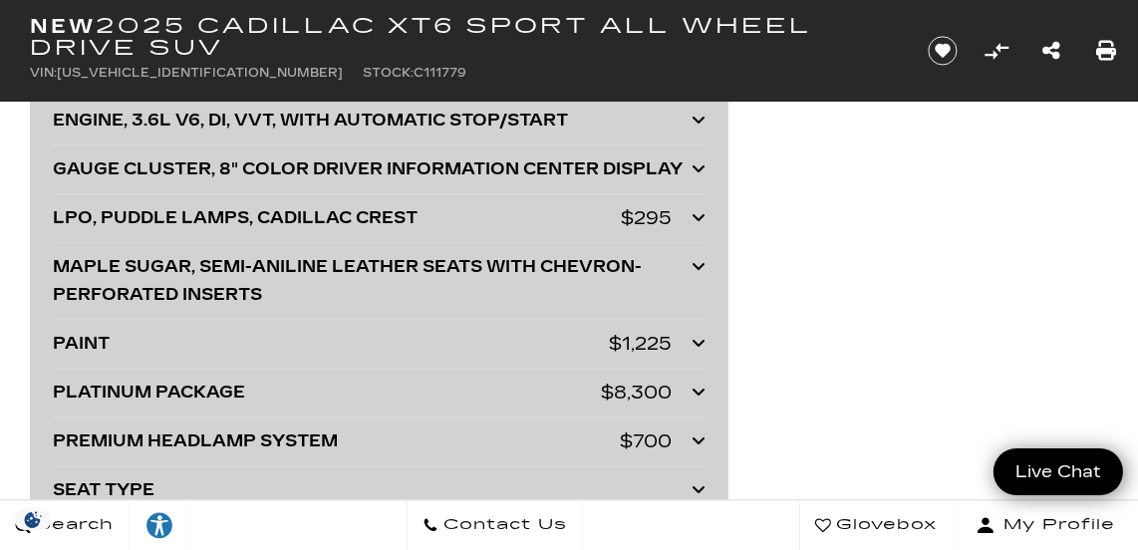
click at [699, 128] on icon at bounding box center [699, 120] width 14 height 16
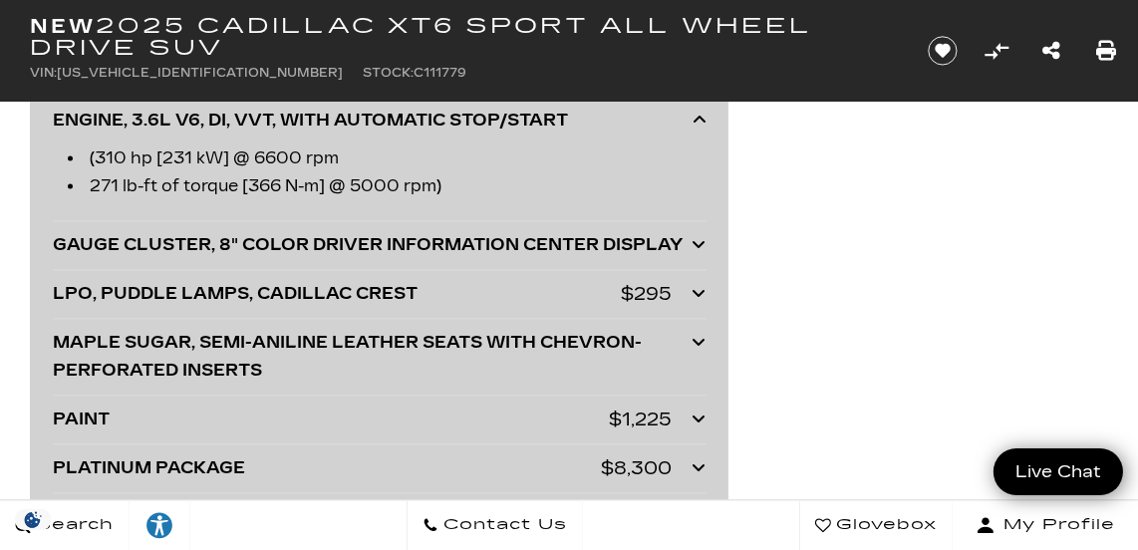
click at [699, 128] on icon at bounding box center [699, 120] width 14 height 16
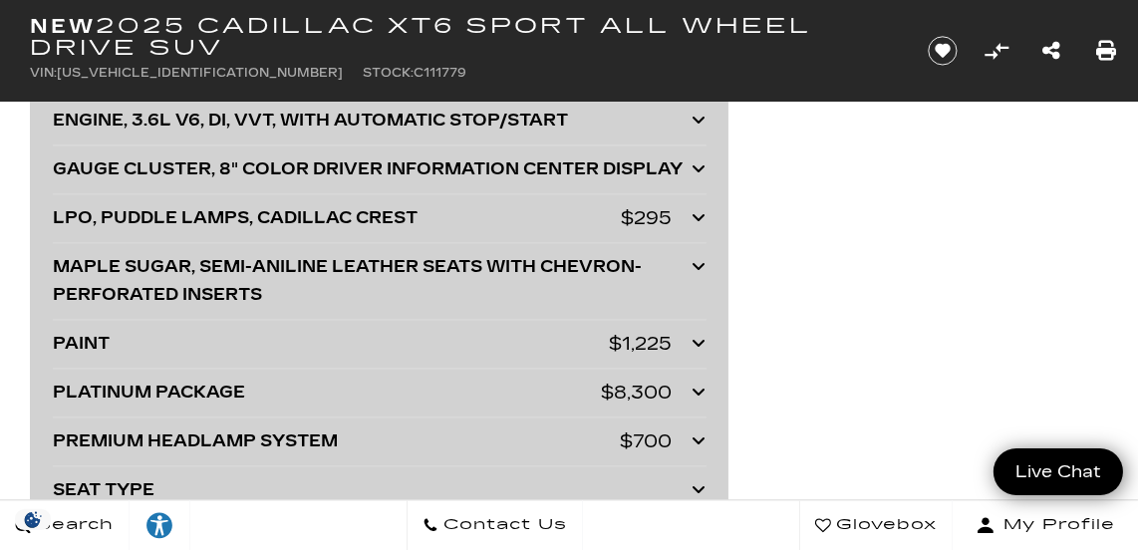
click at [697, 225] on icon at bounding box center [699, 217] width 14 height 16
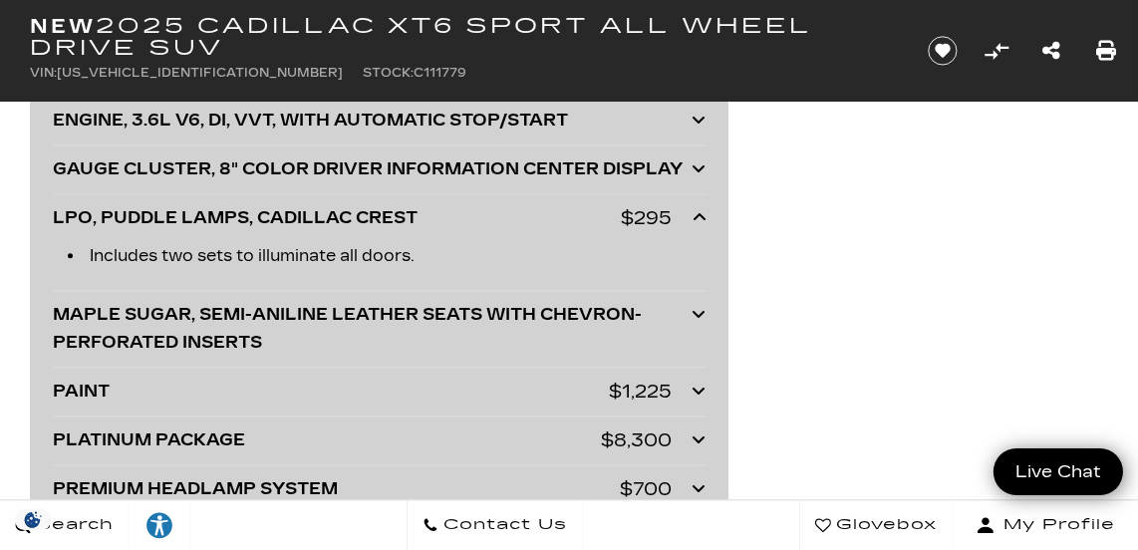
click at [698, 225] on icon at bounding box center [699, 217] width 14 height 16
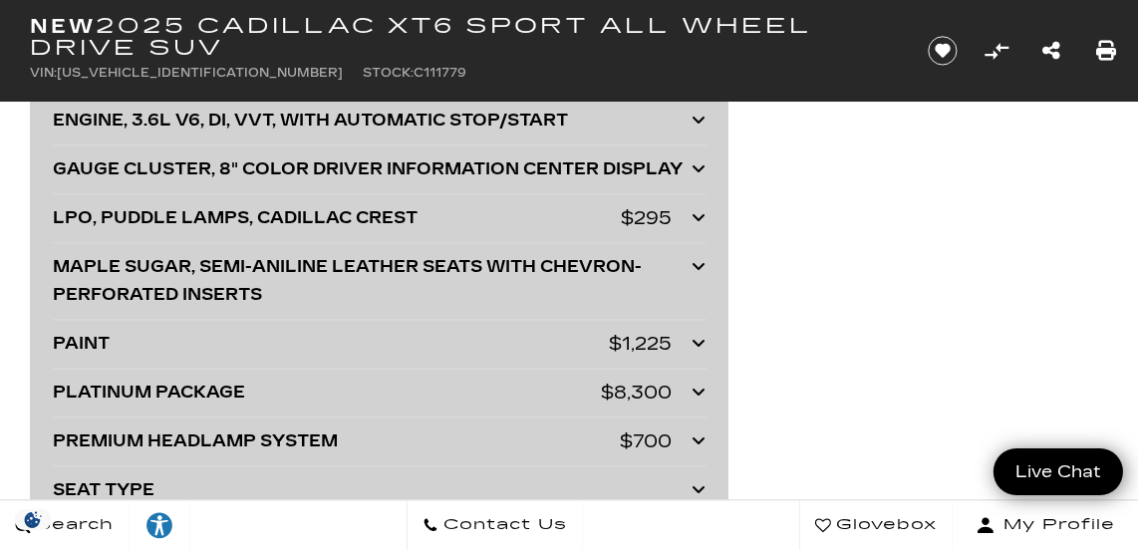
click at [696, 351] on icon at bounding box center [699, 343] width 14 height 16
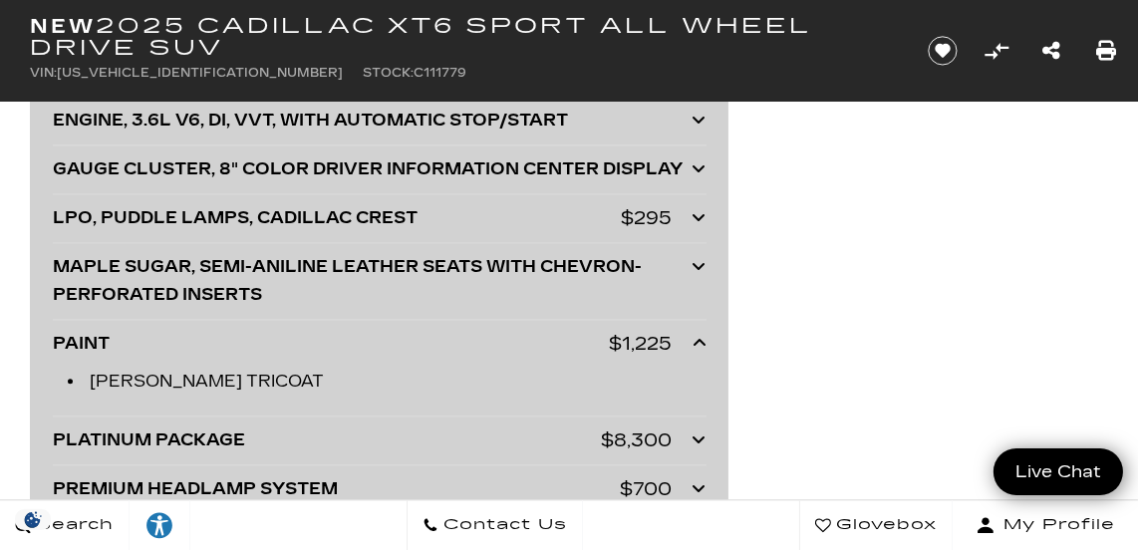
click at [698, 351] on icon at bounding box center [699, 343] width 14 height 16
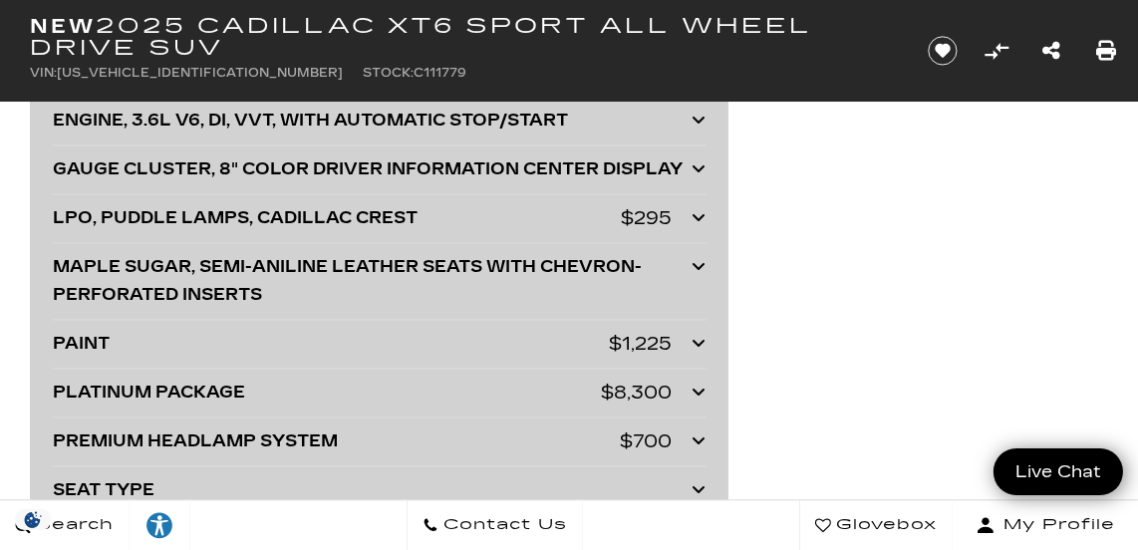
click at [696, 400] on icon at bounding box center [699, 392] width 14 height 16
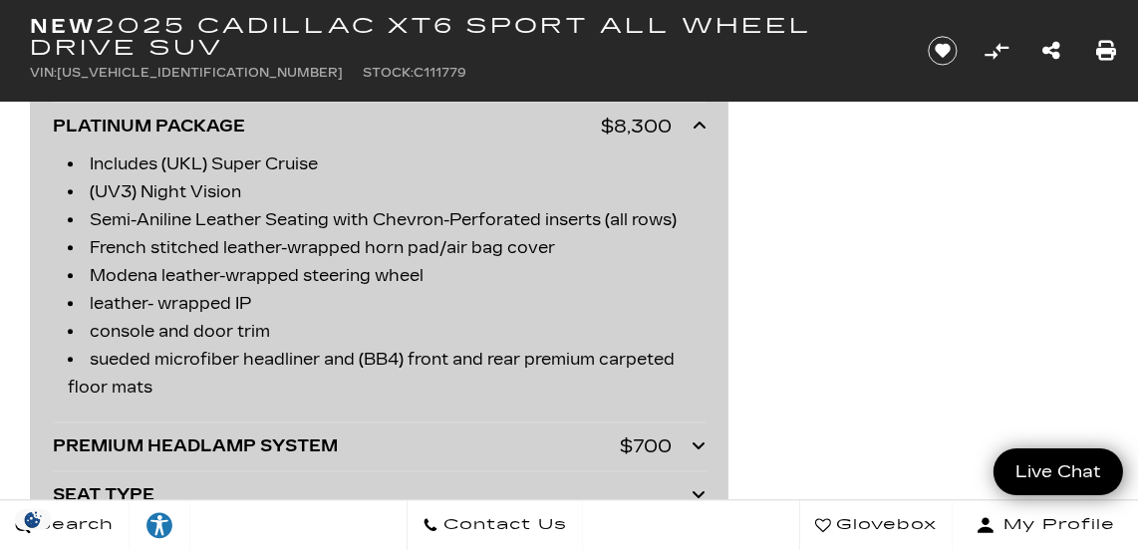
scroll to position [5954, 0]
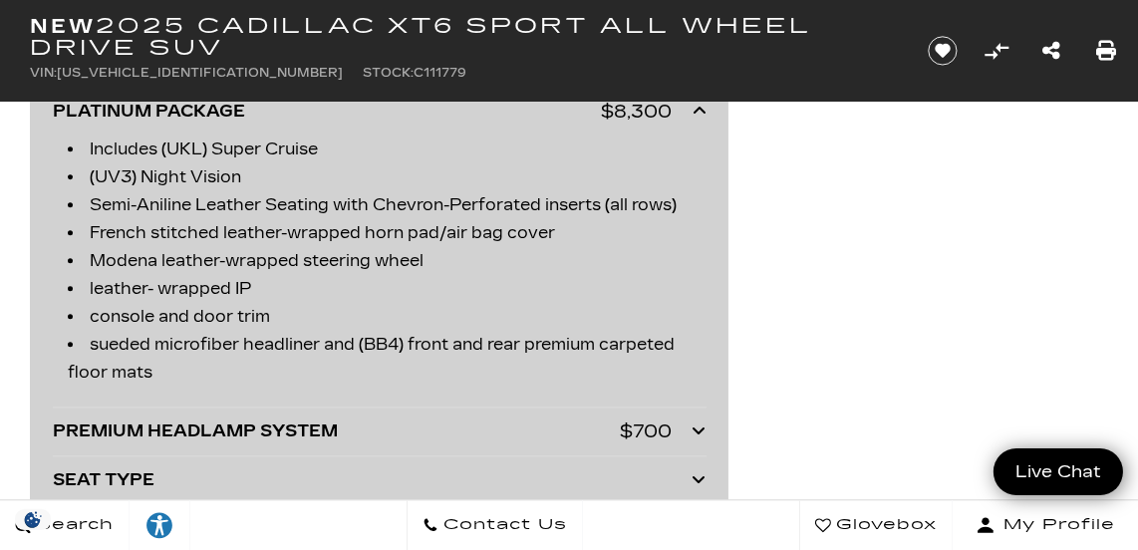
click at [696, 119] on icon at bounding box center [699, 111] width 14 height 16
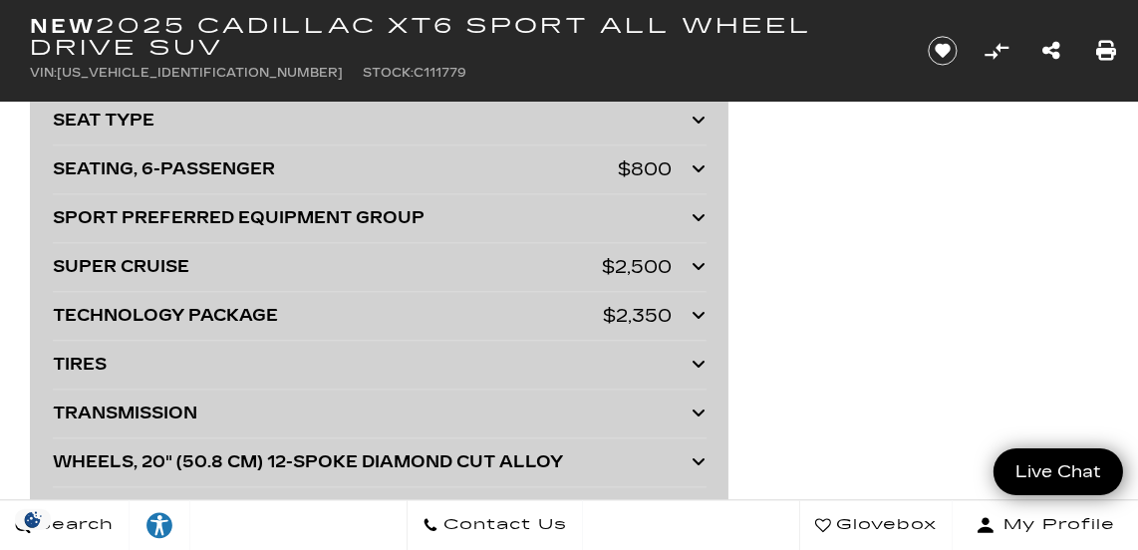
scroll to position [6063, 0]
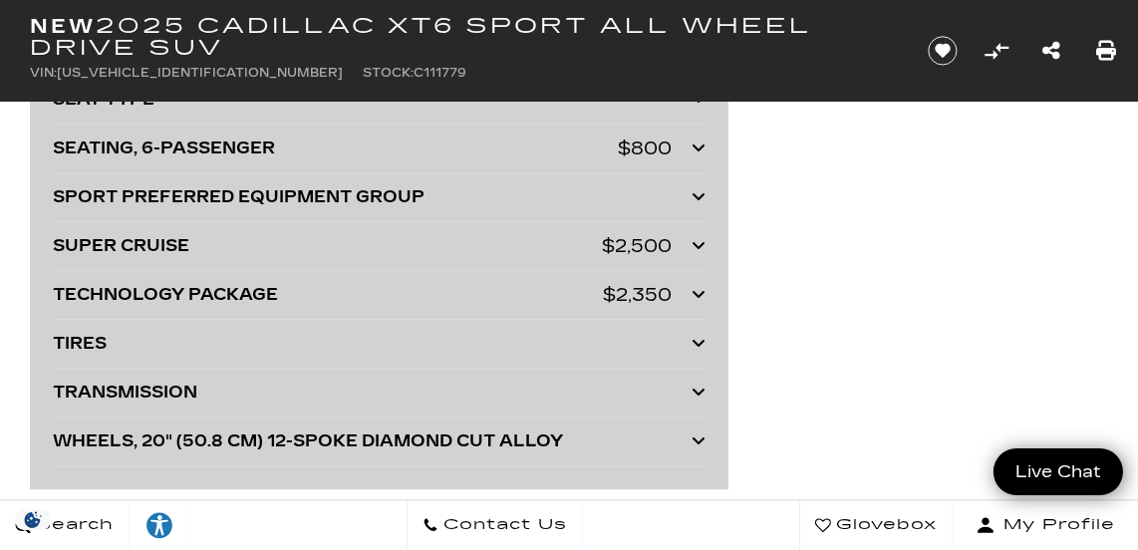
click at [701, 253] on icon at bounding box center [699, 245] width 14 height 16
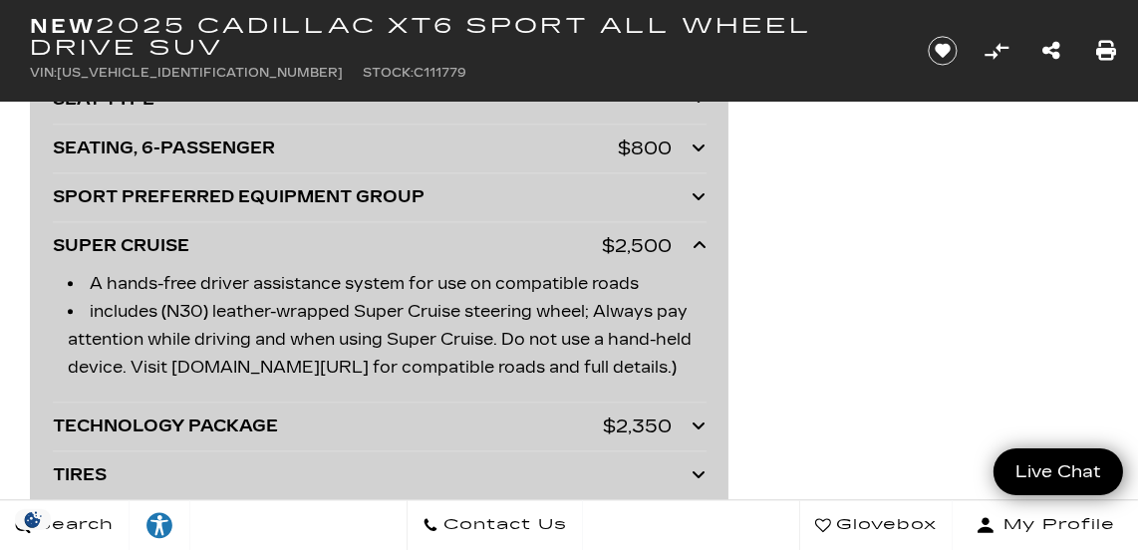
click at [698, 253] on icon at bounding box center [699, 245] width 14 height 16
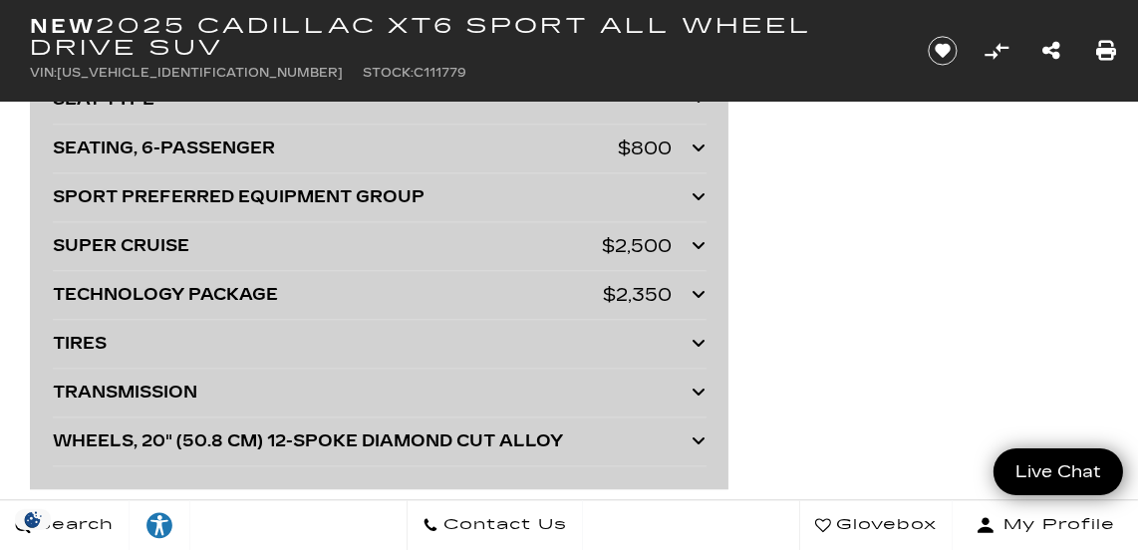
click at [697, 302] on icon at bounding box center [699, 294] width 14 height 16
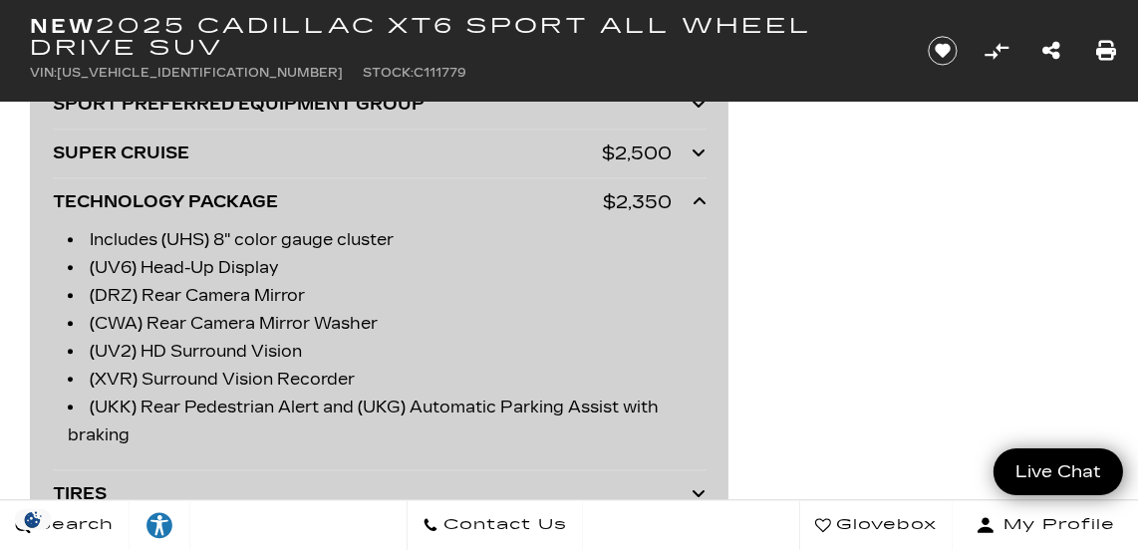
scroll to position [6134, 0]
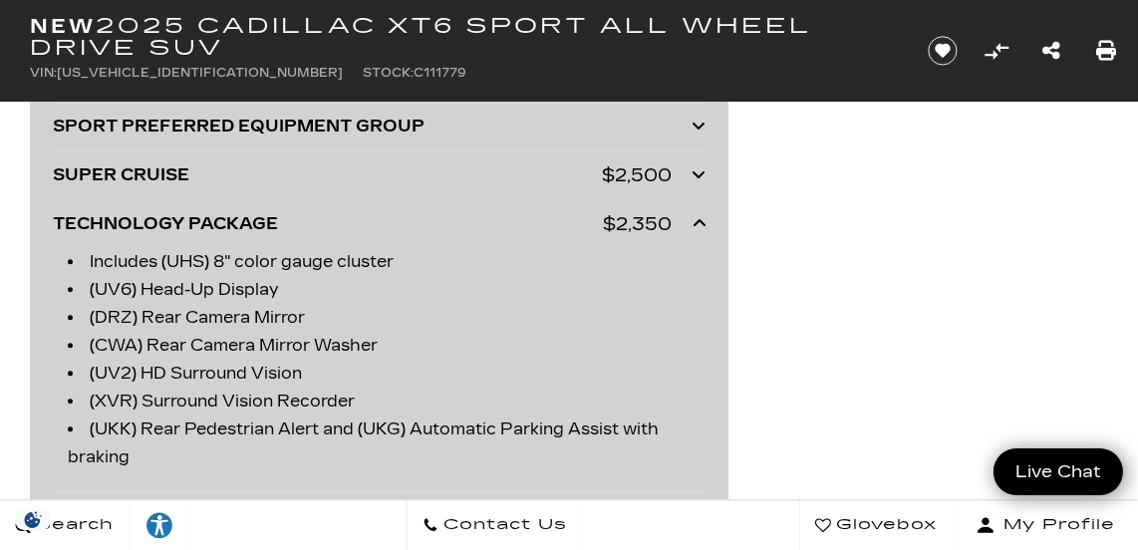
click at [698, 231] on icon at bounding box center [699, 223] width 14 height 16
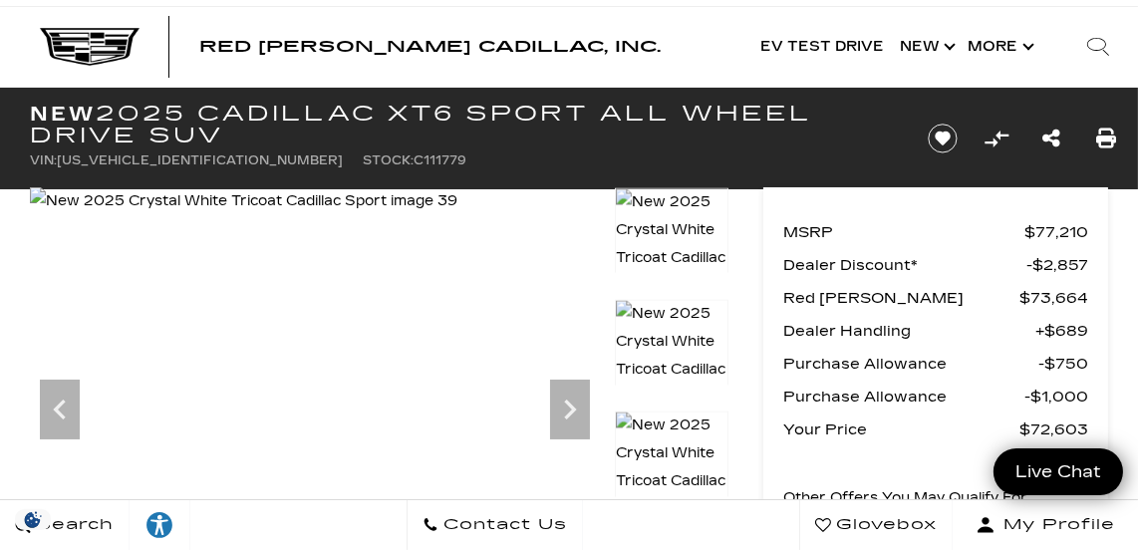
scroll to position [12, 0]
